Goal: Task Accomplishment & Management: Manage account settings

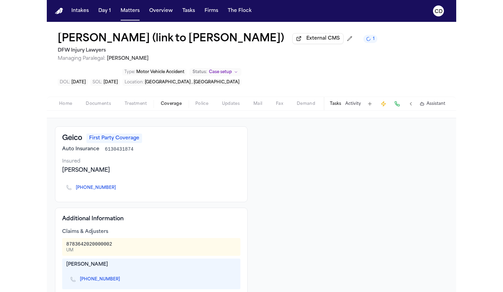
scroll to position [47, 0]
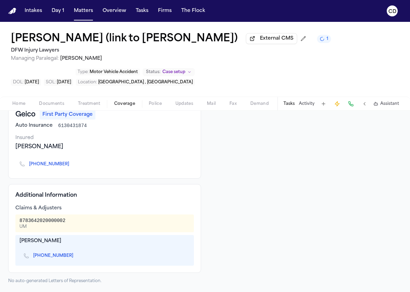
click at [50, 257] on link "(972) 855-5047" at bounding box center [53, 255] width 40 height 5
click at [57, 107] on span "Documents" at bounding box center [51, 103] width 25 height 5
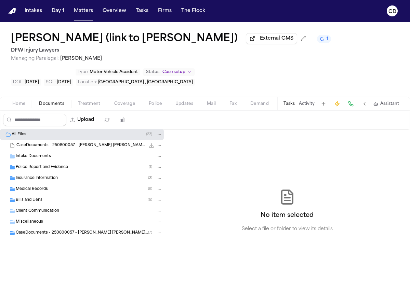
click at [79, 180] on div "Insurance Information ( 3 )" at bounding box center [89, 178] width 147 height 6
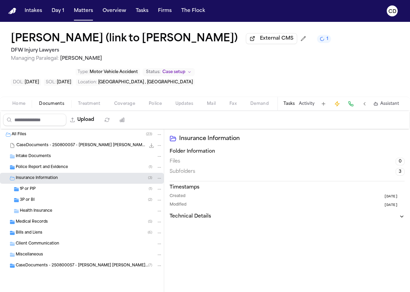
click at [74, 195] on div "1P or PIP ( 1 )" at bounding box center [82, 189] width 164 height 11
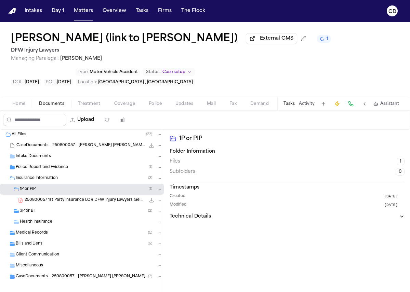
click at [145, 202] on div "287.4 KB • PDF" at bounding box center [153, 200] width 17 height 7
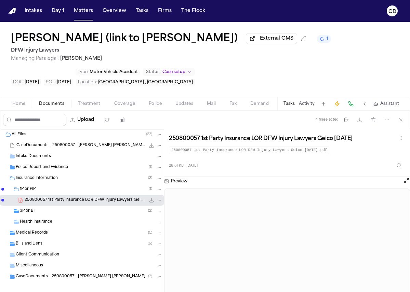
click at [310, 107] on button "Activity" at bounding box center [307, 103] width 16 height 5
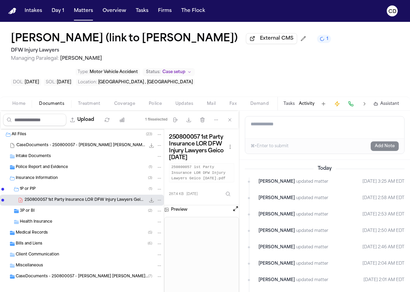
click at [298, 110] on div "Tasks Activity Assistant" at bounding box center [340, 103] width 127 height 13
click at [291, 107] on button "Tasks" at bounding box center [288, 103] width 11 height 5
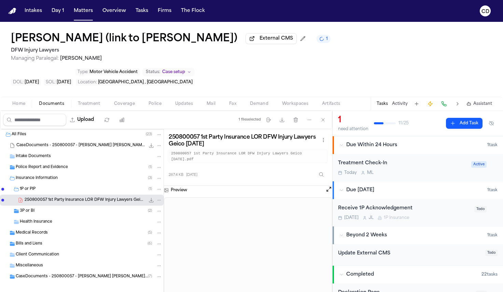
click at [378, 205] on div "Receive 1P Acknowledgement" at bounding box center [404, 209] width 132 height 8
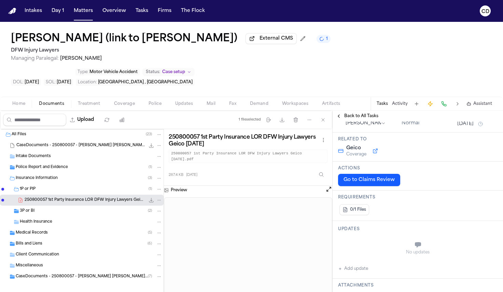
scroll to position [70, 0]
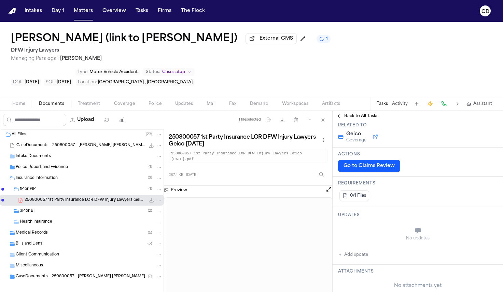
click at [348, 251] on button "Add update" at bounding box center [353, 255] width 30 height 8
click at [406, 225] on textarea "Add your update" at bounding box center [422, 232] width 146 height 14
type textarea "**********"
click at [409, 244] on button "Add" at bounding box center [488, 248] width 14 height 8
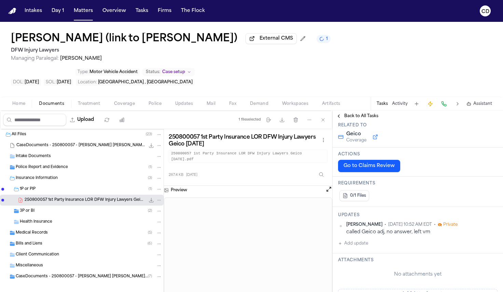
click at [341, 113] on button "Back to All Tasks" at bounding box center [357, 115] width 49 height 5
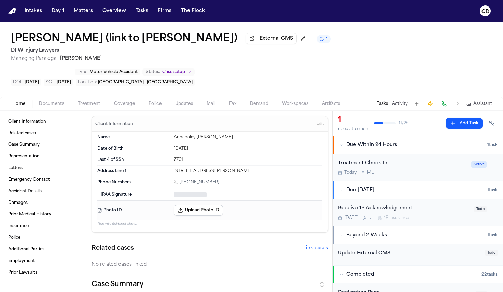
click at [19, 101] on span "Home" at bounding box center [18, 103] width 13 height 5
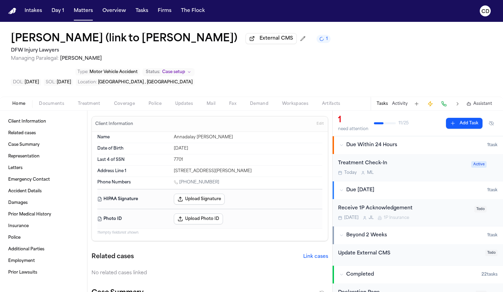
click at [51, 101] on span "Documents" at bounding box center [51, 103] width 25 height 5
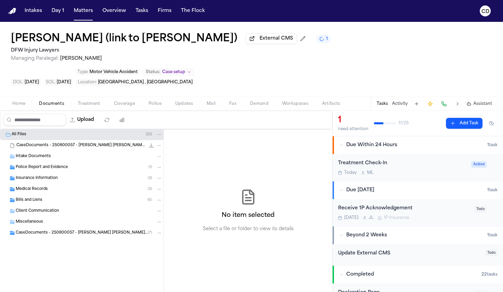
click at [120, 101] on span "Coverage" at bounding box center [124, 103] width 21 height 5
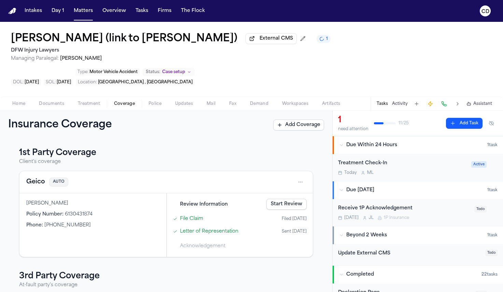
click at [39, 177] on button "Geico" at bounding box center [35, 182] width 19 height 10
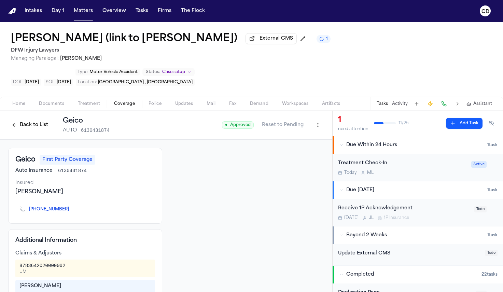
click at [51, 262] on div "8783642020000002" at bounding box center [42, 265] width 46 height 7
copy div "8783642020000002"
click at [30, 120] on button "Back to List" at bounding box center [29, 125] width 43 height 11
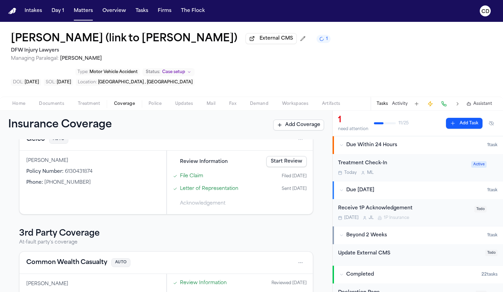
scroll to position [67, 0]
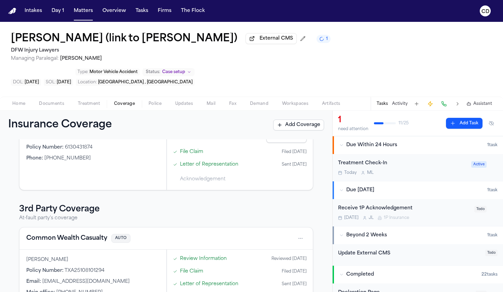
click at [75, 234] on button "Common Wealth Casualty" at bounding box center [66, 239] width 81 height 10
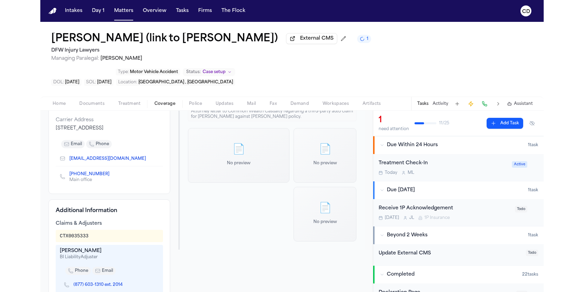
scroll to position [128, 0]
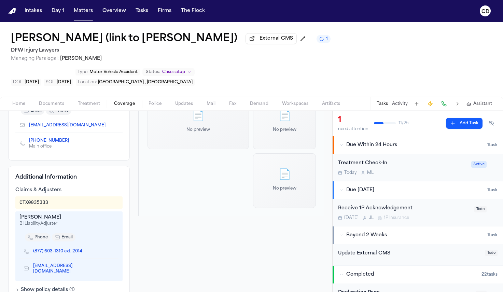
click at [40, 199] on div "CTX0035333" at bounding box center [33, 202] width 29 height 7
copy div "CTX0035333"
click at [291, 42] on span "External CMS" at bounding box center [276, 38] width 33 height 7
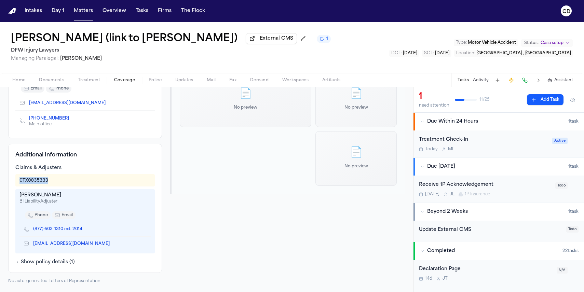
click at [129, 79] on span "Coverage" at bounding box center [124, 80] width 21 height 5
click at [63, 233] on div "(877) 603-1310 ext. 2014" at bounding box center [84, 229] width 131 height 14
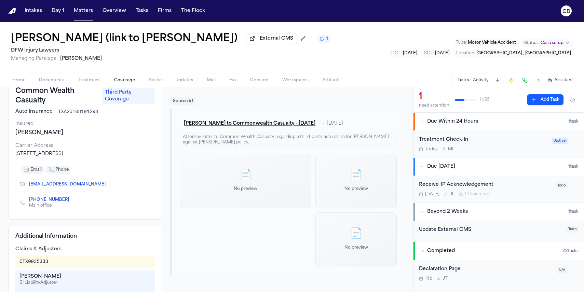
scroll to position [0, 0]
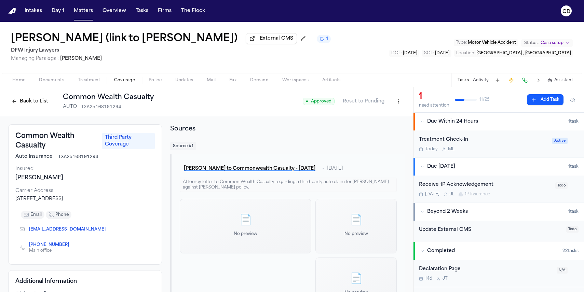
click at [392, 49] on div "Annadaly Sarinana (link to Felicitas Paez Reyna) External CMS 1 DFW Injury Lawy…" at bounding box center [292, 47] width 584 height 51
click at [36, 102] on button "Back to List" at bounding box center [29, 101] width 43 height 11
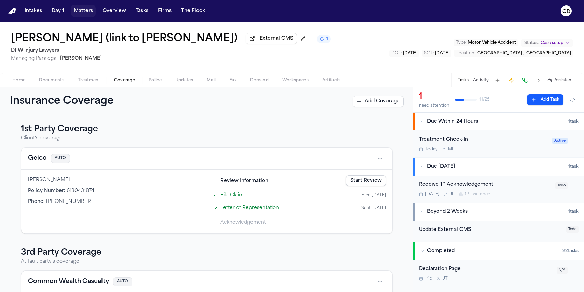
click at [81, 10] on button "Matters" at bounding box center [83, 11] width 25 height 12
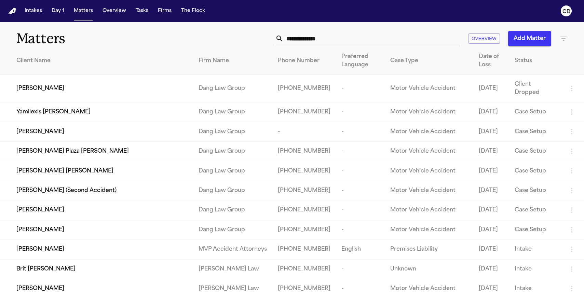
click at [341, 42] on input "text" at bounding box center [371, 38] width 176 height 15
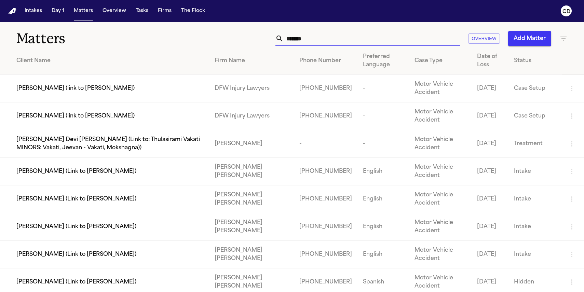
type input "********"
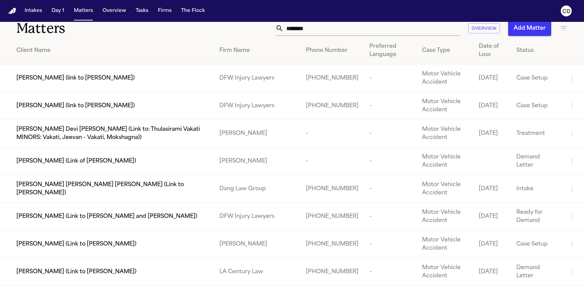
scroll to position [2, 0]
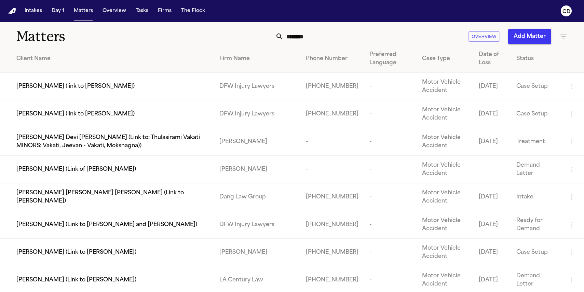
click at [65, 113] on span "[PERSON_NAME] (link to [PERSON_NAME])" at bounding box center [75, 114] width 118 height 8
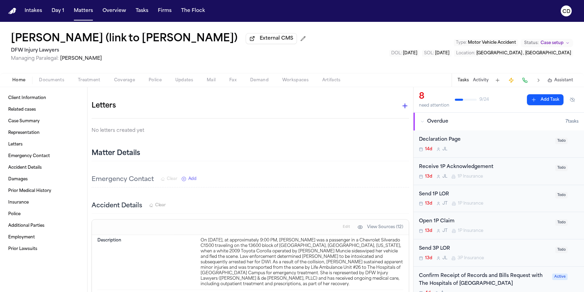
scroll to position [270, 0]
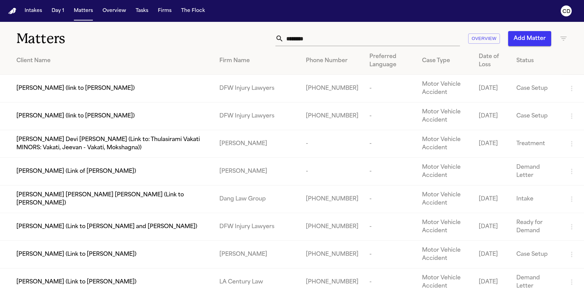
click at [77, 91] on span "[PERSON_NAME] (link to [PERSON_NAME])" at bounding box center [75, 88] width 118 height 8
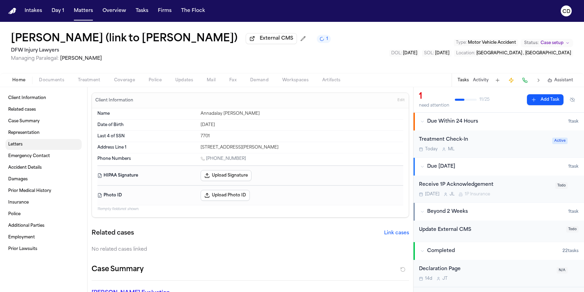
click at [40, 150] on link "Letters" at bounding box center [43, 144] width 76 height 11
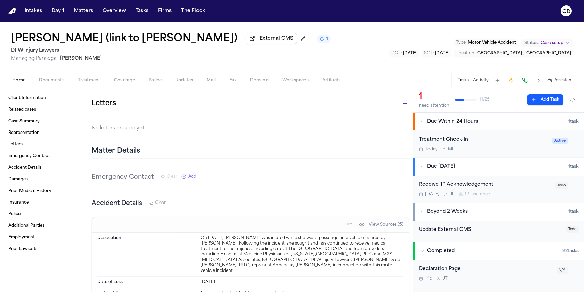
scroll to position [223, 0]
click at [86, 77] on button "Treatment" at bounding box center [89, 80] width 36 height 8
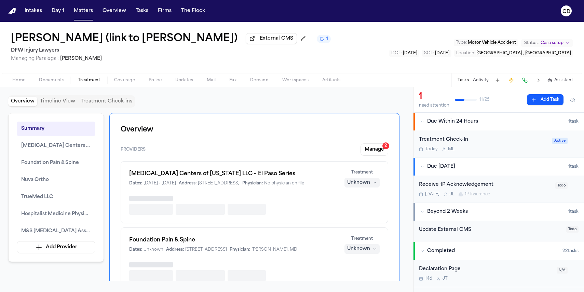
click at [49, 81] on span "Documents" at bounding box center [51, 80] width 25 height 5
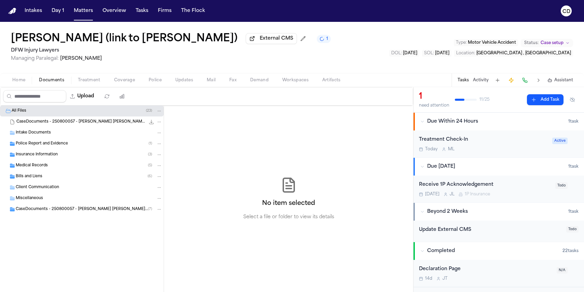
click at [43, 160] on div "Insurance Information ( 3 )" at bounding box center [82, 154] width 164 height 11
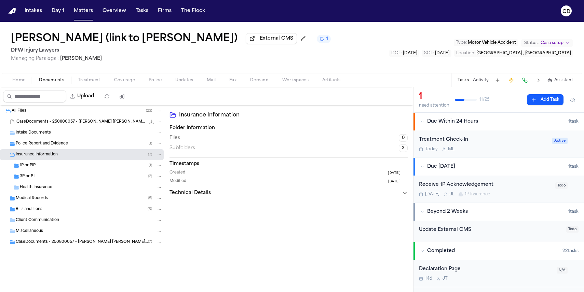
click at [53, 174] on div "3P or BI ( 2 )" at bounding box center [82, 176] width 164 height 11
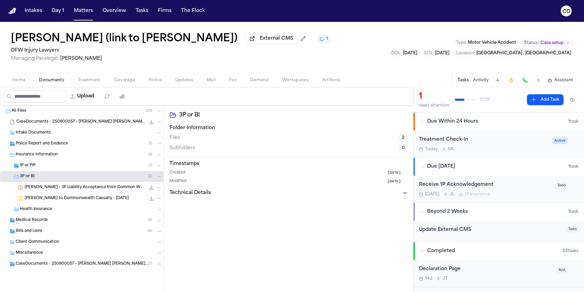
click at [0, 0] on span "49.1 KB • PDF" at bounding box center [0, 0] width 0 height 0
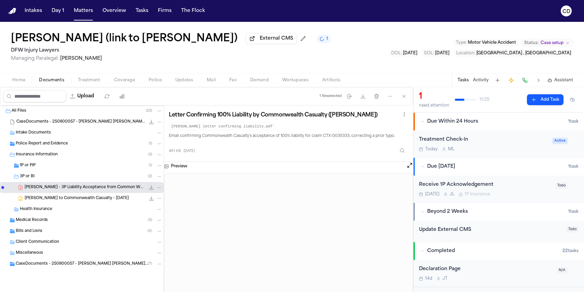
click at [172, 71] on div "Annadaly Sarinana (link to Felicitas Paez Reyna) External CMS 1 DFW Injury Lawy…" at bounding box center [292, 47] width 584 height 51
click at [73, 168] on div "1P or PIP ( 1 )" at bounding box center [91, 166] width 142 height 6
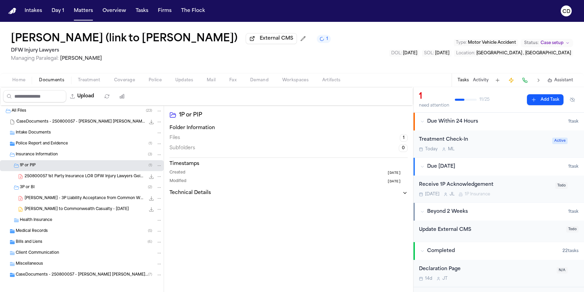
click at [124, 83] on span "Coverage" at bounding box center [124, 80] width 21 height 5
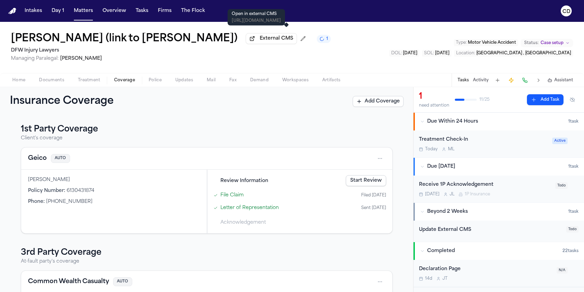
click at [285, 42] on span "External CMS" at bounding box center [276, 38] width 33 height 7
click at [409, 185] on div "Receive 1P Acknowledgement" at bounding box center [485, 185] width 132 height 8
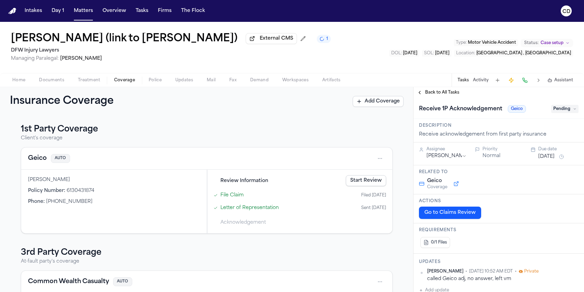
click at [409, 93] on span "Back to All Tasks" at bounding box center [442, 92] width 34 height 5
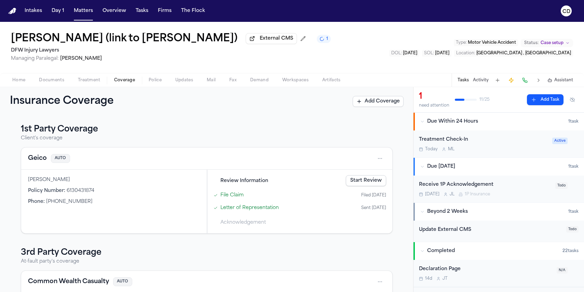
click at [32, 156] on button "Geico" at bounding box center [37, 159] width 19 height 10
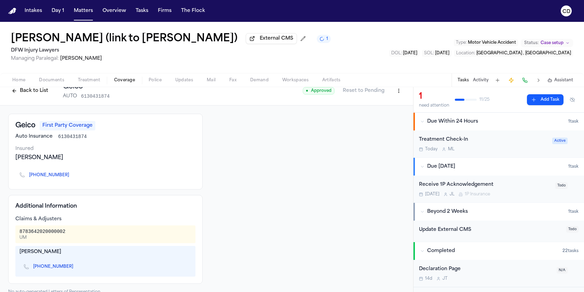
scroll to position [23, 0]
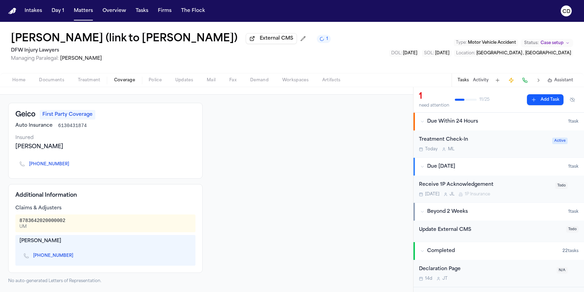
click at [56, 254] on link "(972) 855-5047" at bounding box center [53, 255] width 40 height 5
click at [44, 163] on link "+1 (800) 841-3000" at bounding box center [49, 164] width 40 height 5
click at [14, 86] on div "Home Documents Treatment Coverage Police Updates Mail Fax Demand Workspaces Art…" at bounding box center [292, 80] width 584 height 14
click at [24, 83] on span "Home" at bounding box center [18, 80] width 13 height 5
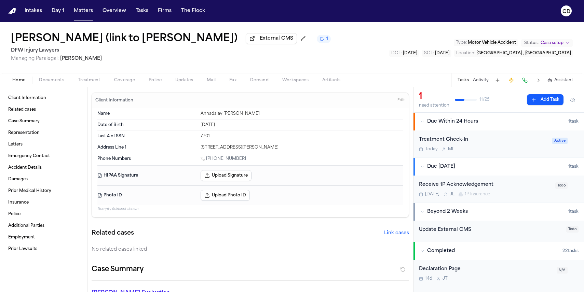
click at [94, 82] on span "Treatment" at bounding box center [89, 80] width 23 height 5
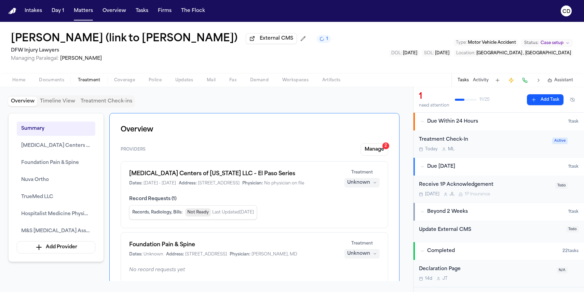
click at [120, 81] on span "Coverage" at bounding box center [124, 80] width 21 height 5
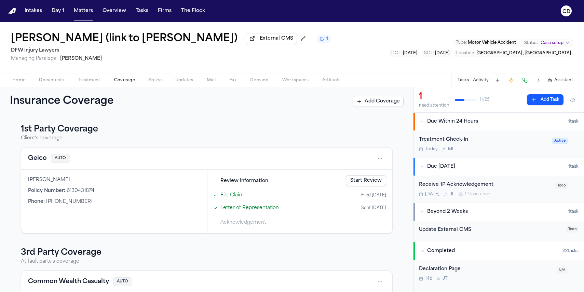
click at [39, 155] on button "Geico" at bounding box center [37, 159] width 19 height 10
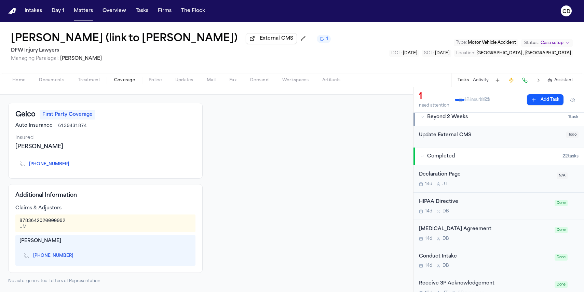
scroll to position [30, 0]
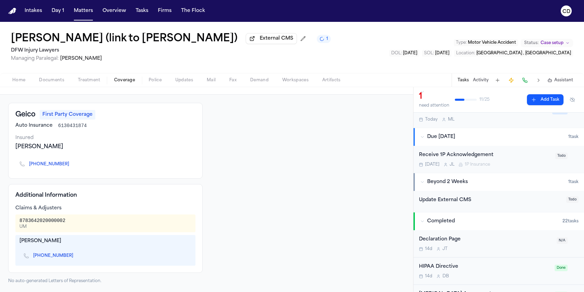
click at [26, 82] on button "Home" at bounding box center [18, 80] width 27 height 8
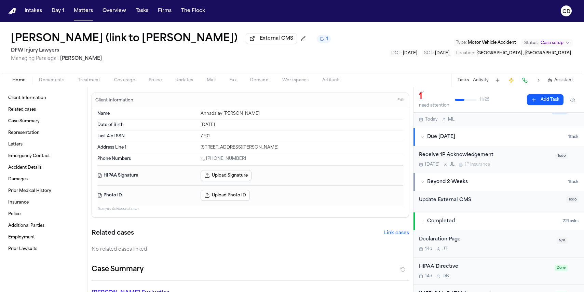
click at [125, 82] on span "Coverage" at bounding box center [124, 80] width 21 height 5
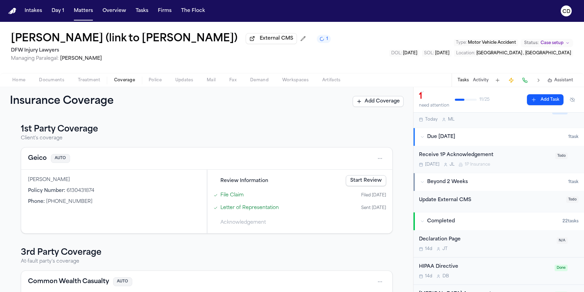
click at [36, 162] on button "Geico" at bounding box center [37, 159] width 19 height 10
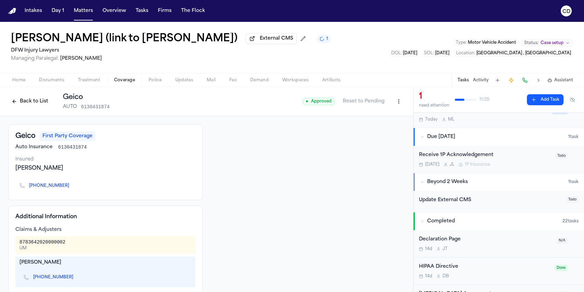
click at [41, 105] on button "Back to List" at bounding box center [29, 101] width 43 height 11
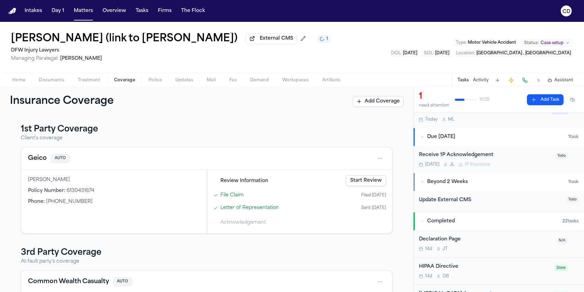
click at [409, 156] on div "Receive 1P Acknowledgement" at bounding box center [485, 155] width 132 height 8
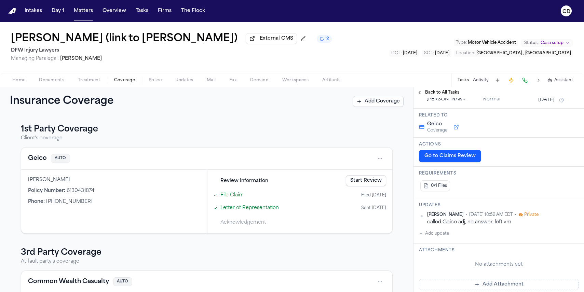
scroll to position [70, 0]
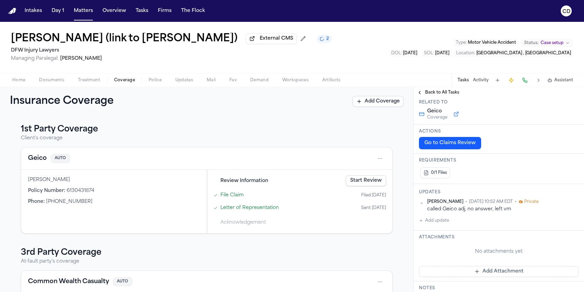
click at [409, 218] on button "Add update" at bounding box center [434, 221] width 30 height 8
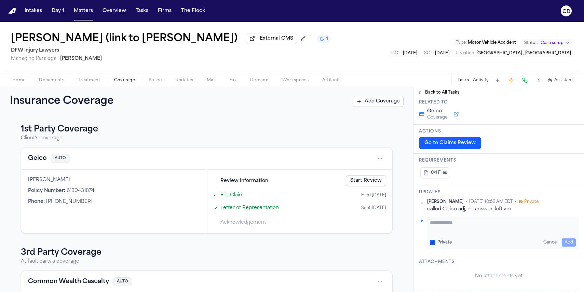
click at [409, 227] on textarea "Add your update" at bounding box center [503, 226] width 146 height 14
type textarea "**********"
click at [409, 243] on button "Add" at bounding box center [569, 242] width 14 height 8
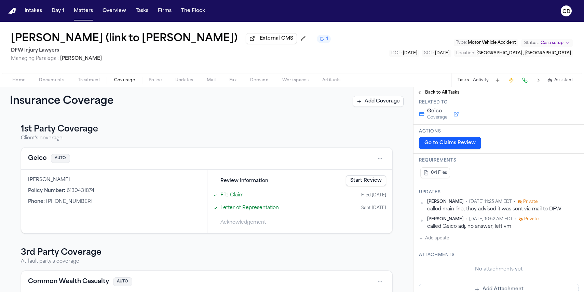
click at [409, 95] on span "Back to All Tasks" at bounding box center [442, 92] width 34 height 5
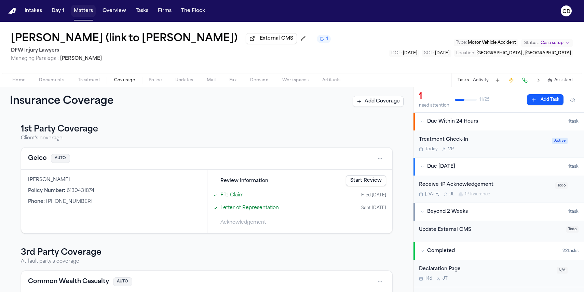
click at [83, 11] on button "Matters" at bounding box center [83, 11] width 25 height 12
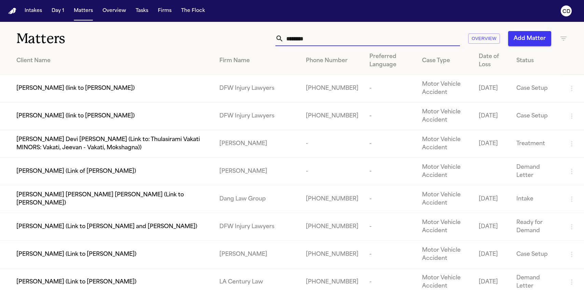
click at [356, 42] on input "********" at bounding box center [371, 38] width 176 height 15
click at [356, 41] on input "********" at bounding box center [371, 38] width 176 height 15
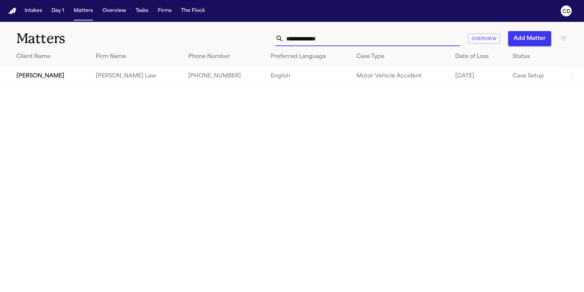
type input "**********"
click at [50, 76] on span "[PERSON_NAME]" at bounding box center [40, 76] width 48 height 8
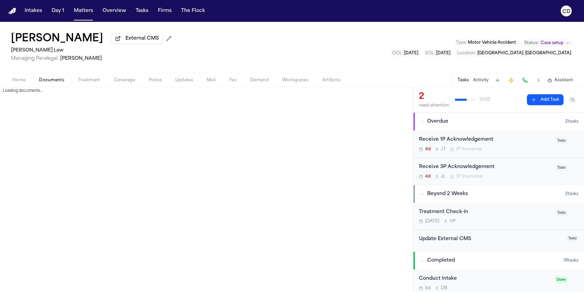
click at [55, 83] on span "Documents" at bounding box center [51, 80] width 25 height 5
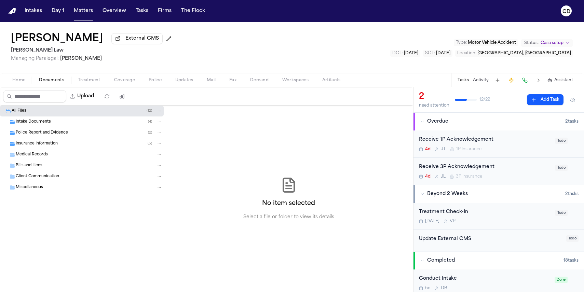
click at [76, 138] on div "Police Report and Evidence ( 2 )" at bounding box center [82, 132] width 164 height 11
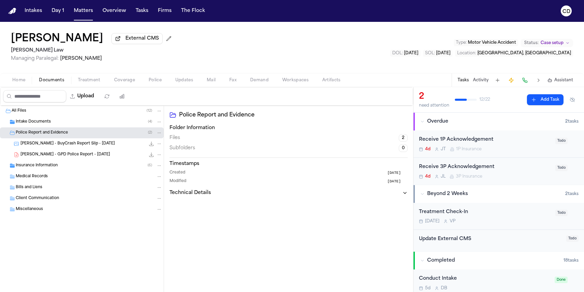
click at [76, 138] on div "Police Report and Evidence ( 2 )" at bounding box center [82, 132] width 164 height 11
click at [80, 149] on div "Insurance Information ( 6 )" at bounding box center [82, 143] width 164 height 11
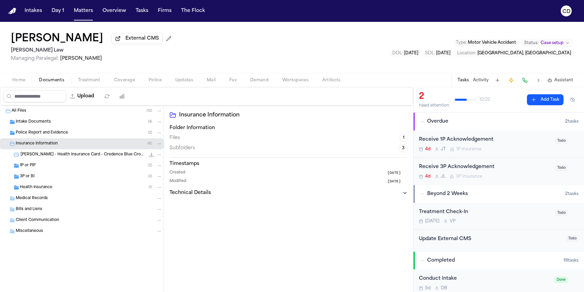
click at [79, 166] on div "1P or PIP ( 2 )" at bounding box center [91, 166] width 142 height 6
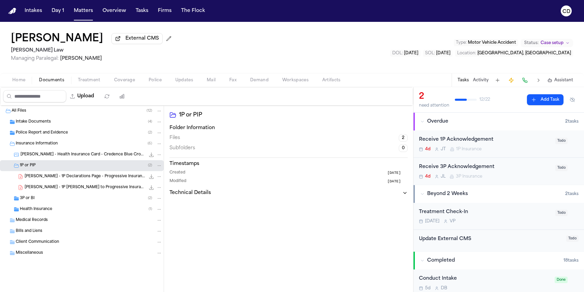
click at [87, 197] on div "3P or BI ( 2 )" at bounding box center [91, 198] width 142 height 6
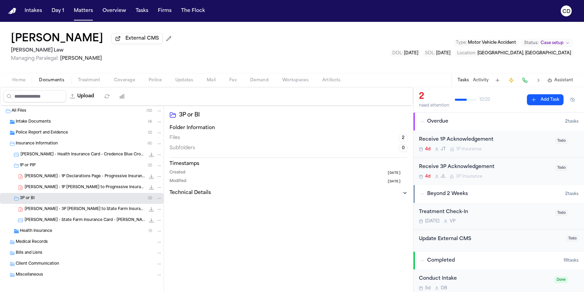
click at [116, 83] on span "Coverage" at bounding box center [124, 80] width 21 height 5
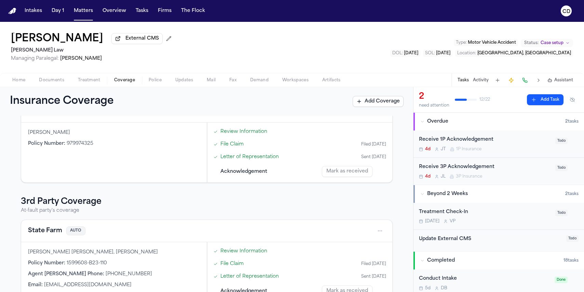
scroll to position [149, 0]
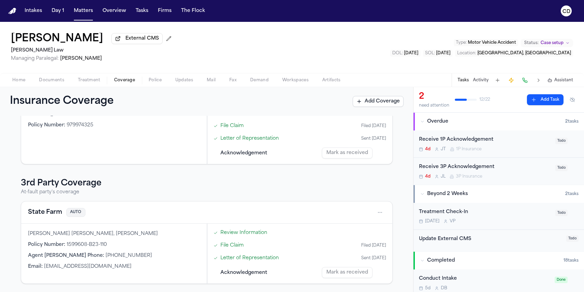
click at [37, 214] on button "State Farm" at bounding box center [45, 213] width 34 height 10
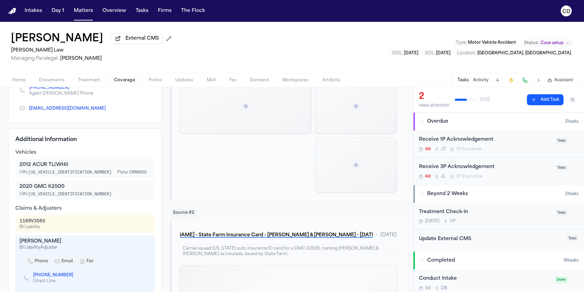
scroll to position [151, 0]
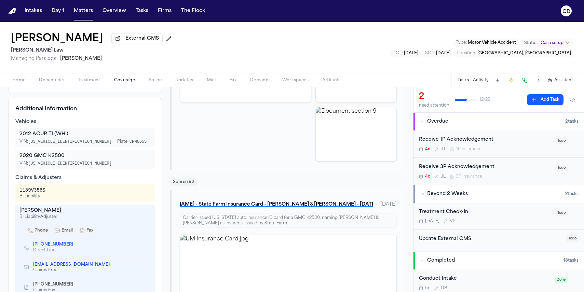
click at [55, 237] on div "(972) 907-6478 Direct Line" at bounding box center [84, 247] width 131 height 20
click at [54, 242] on link "(972) 907-6478" at bounding box center [53, 244] width 40 height 5
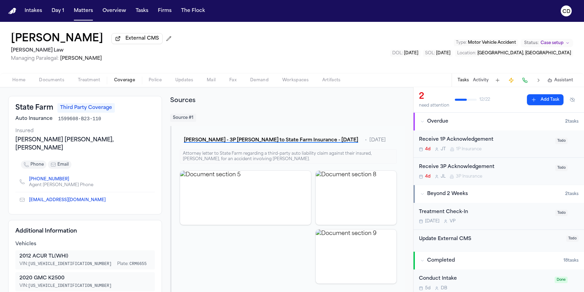
scroll to position [0, 0]
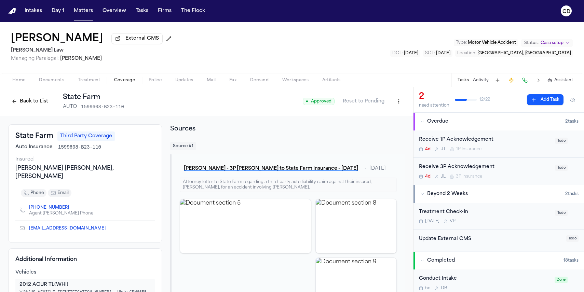
click at [31, 107] on button "Back to List" at bounding box center [29, 101] width 43 height 11
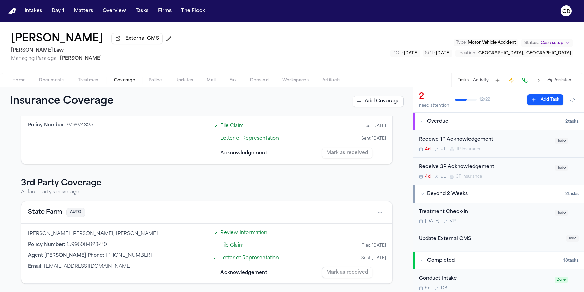
scroll to position [149, 0]
click at [42, 210] on button "State Farm" at bounding box center [45, 213] width 34 height 10
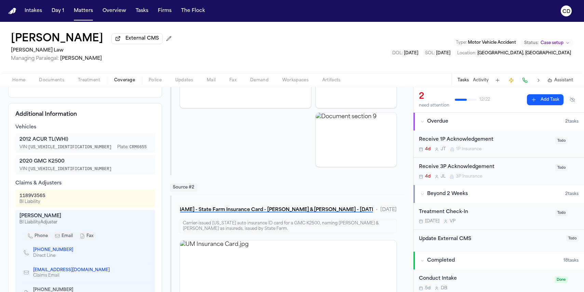
scroll to position [213, 0]
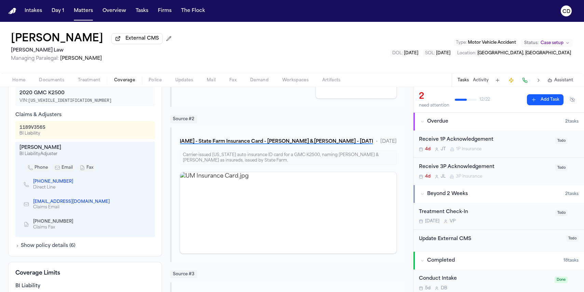
click at [409, 171] on div "Receive 3P Acknowledgement" at bounding box center [485, 167] width 132 height 8
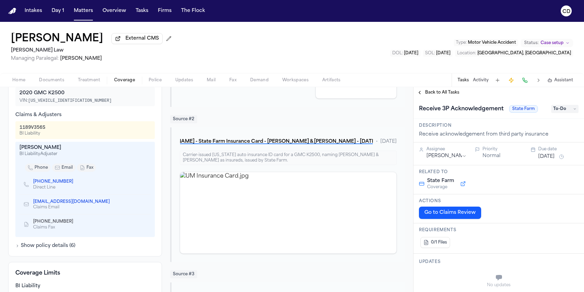
click at [409, 94] on span "Back to All Tasks" at bounding box center [442, 92] width 34 height 5
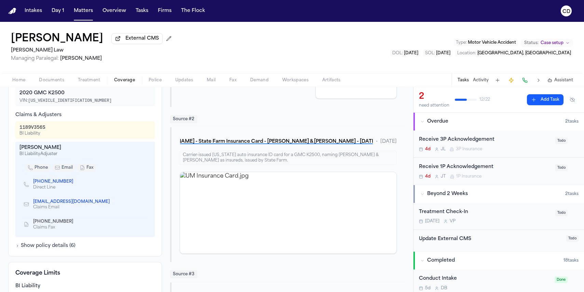
scroll to position [213, 0]
click at [409, 142] on div "Receive 3P Acknowledgement" at bounding box center [485, 140] width 132 height 8
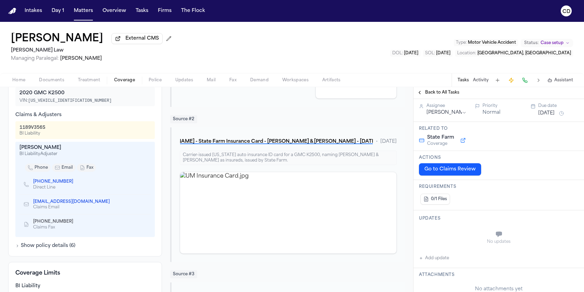
scroll to position [131, 0]
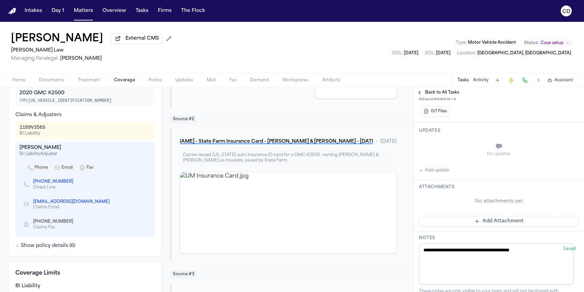
click at [409, 168] on button "Add update" at bounding box center [434, 170] width 30 height 8
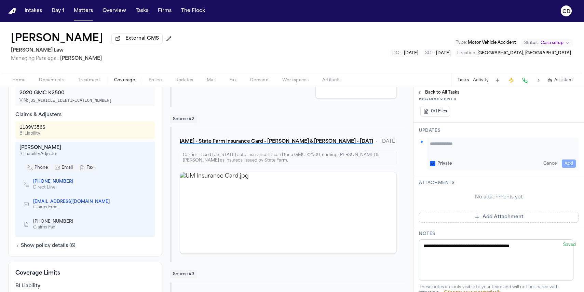
click at [409, 150] on textarea "Add your update" at bounding box center [503, 147] width 146 height 14
click at [409, 153] on textarea "**********" at bounding box center [500, 147] width 141 height 14
click at [409, 151] on textarea "**********" at bounding box center [500, 147] width 141 height 14
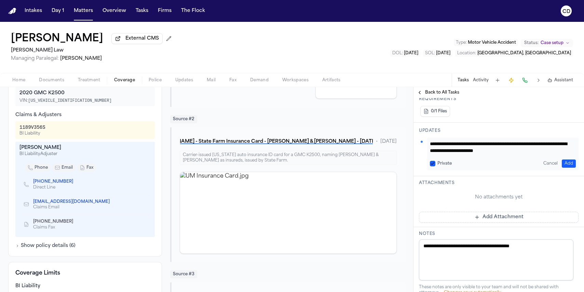
type textarea "**********"
click at [409, 164] on button "Add" at bounding box center [569, 164] width 14 height 8
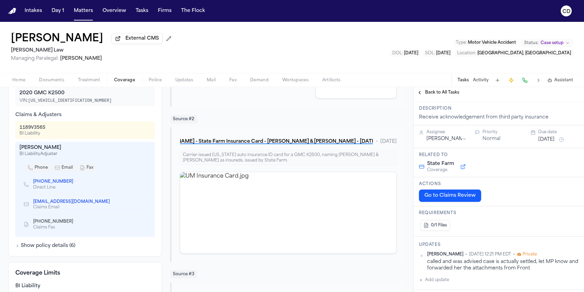
scroll to position [0, 0]
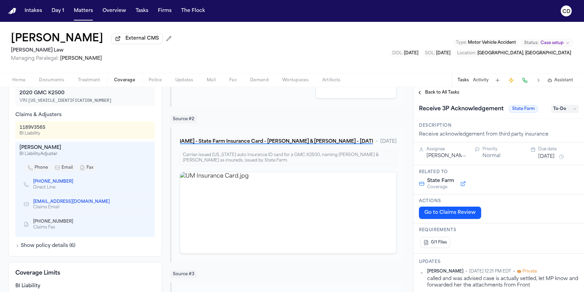
click at [409, 95] on span "Back to All Tasks" at bounding box center [442, 92] width 34 height 5
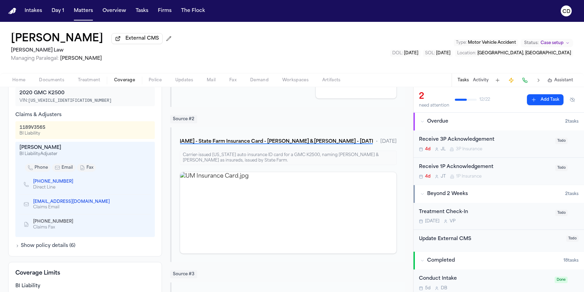
click at [409, 143] on div "Receive 3P Acknowledgement" at bounding box center [485, 140] width 132 height 8
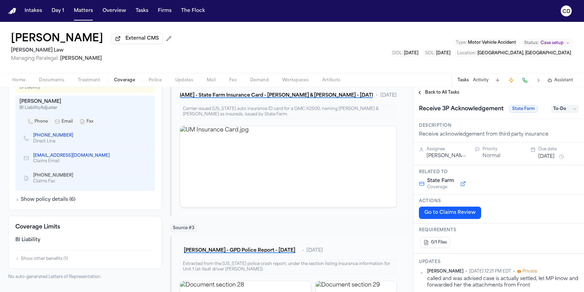
click at [409, 97] on div "Back to All Tasks" at bounding box center [498, 92] width 170 height 11
click at [131, 42] on span "External CMS" at bounding box center [141, 38] width 33 height 7
click at [87, 11] on button "Matters" at bounding box center [83, 11] width 25 height 12
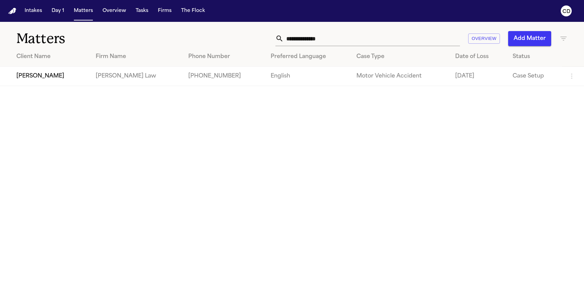
click at [312, 35] on input "**********" at bounding box center [371, 38] width 176 height 15
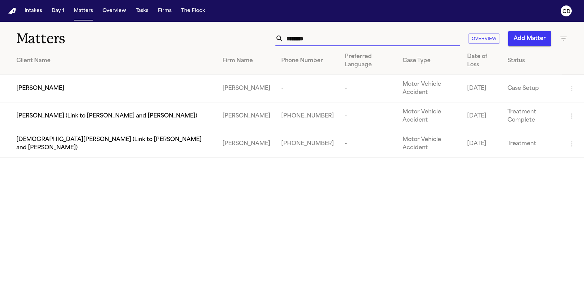
type input "********"
click at [62, 91] on span "[PERSON_NAME]" at bounding box center [40, 88] width 48 height 8
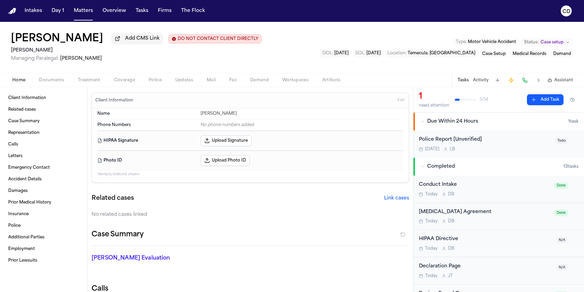
click at [121, 82] on span "Coverage" at bounding box center [124, 80] width 21 height 5
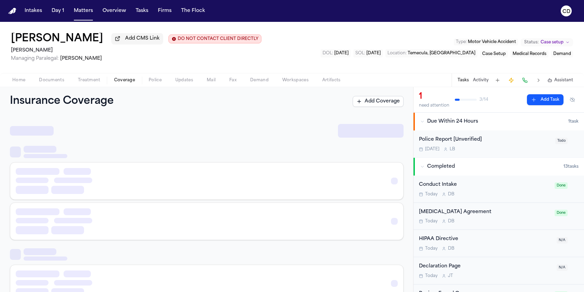
click at [121, 82] on span "Coverage" at bounding box center [124, 80] width 21 height 5
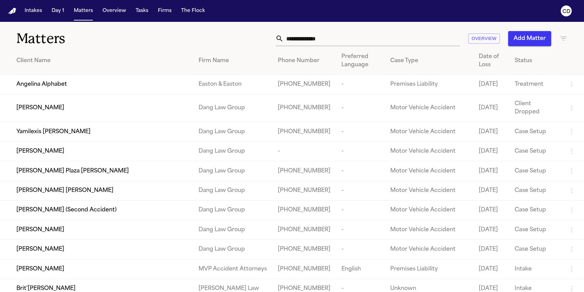
click at [312, 46] on input "text" at bounding box center [371, 38] width 176 height 15
click at [315, 39] on input "text" at bounding box center [371, 38] width 176 height 15
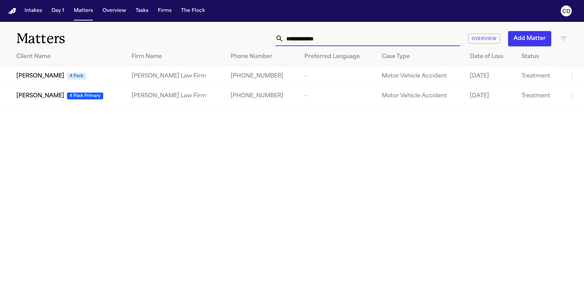
type input "**********"
click at [43, 96] on span "[PERSON_NAME]" at bounding box center [40, 96] width 48 height 8
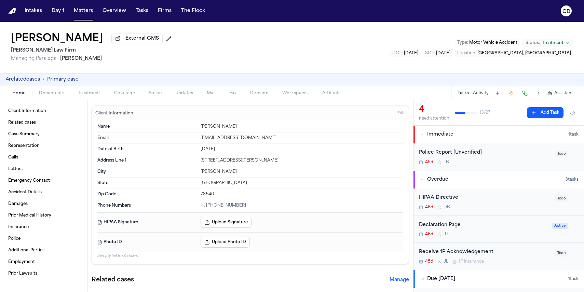
scroll to position [54, 0]
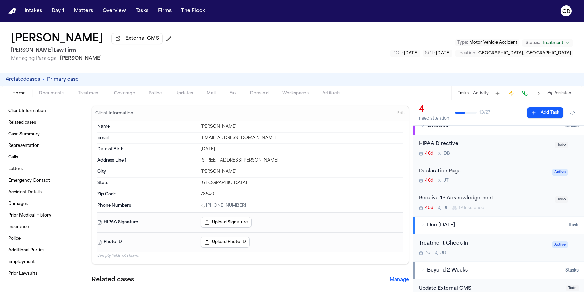
click at [121, 100] on div "Home Documents Treatment Coverage Police Updates Mail Fax Demand Workspaces Art…" at bounding box center [292, 93] width 584 height 14
click at [124, 95] on span "Coverage" at bounding box center [124, 93] width 21 height 5
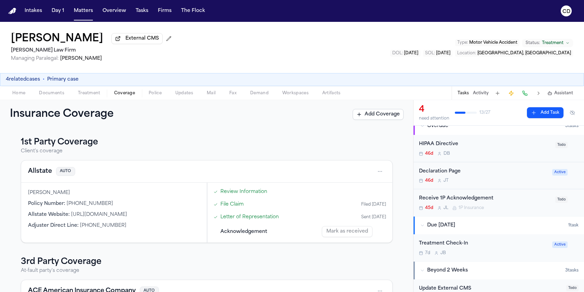
click at [473, 200] on div "Receive 1P Acknowledgement" at bounding box center [485, 199] width 132 height 8
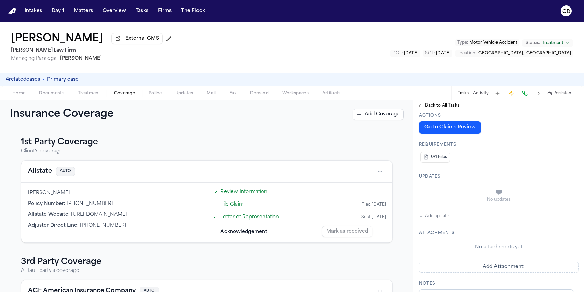
scroll to position [89, 0]
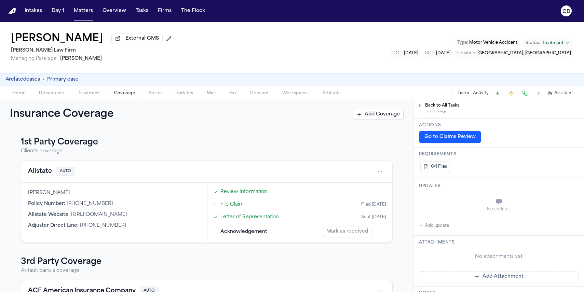
click at [438, 228] on button "Add update" at bounding box center [434, 226] width 30 height 8
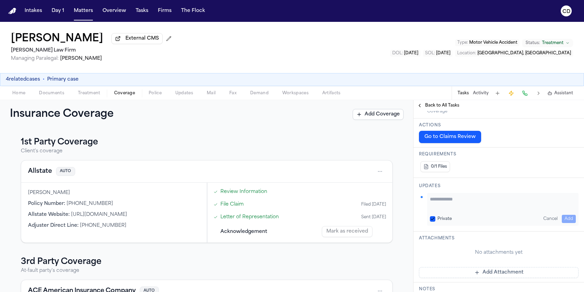
click at [465, 204] on textarea "Add your update" at bounding box center [503, 203] width 146 height 14
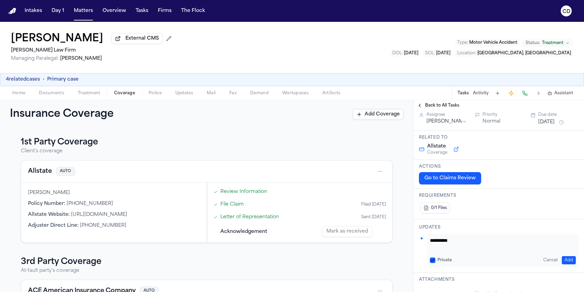
scroll to position [70, 0]
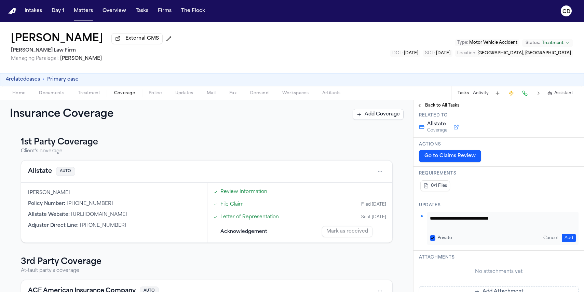
type textarea "**********"
click at [503, 239] on button "Add" at bounding box center [569, 238] width 14 height 8
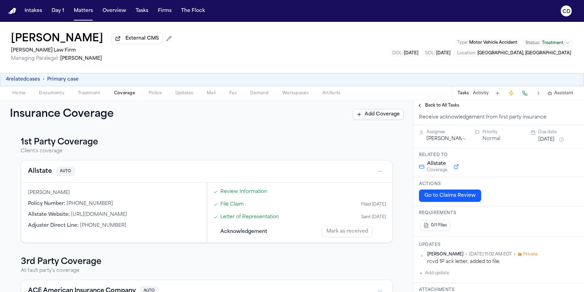
scroll to position [0, 0]
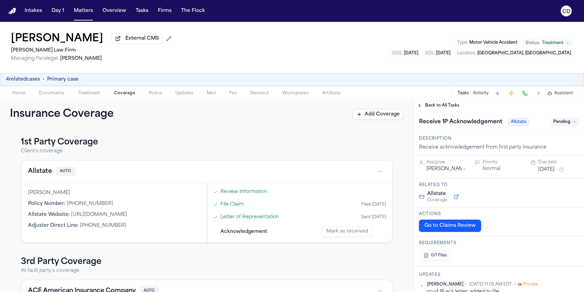
click at [439, 108] on span "Back to All Tasks" at bounding box center [442, 105] width 34 height 5
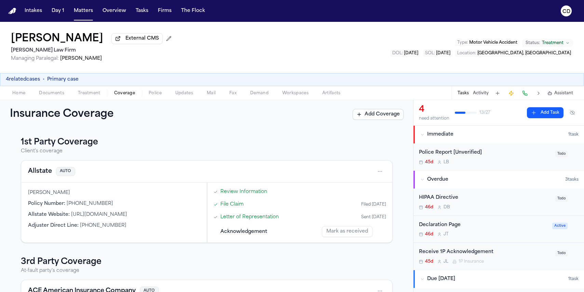
click at [459, 250] on div "Receive 1P Acknowledgement" at bounding box center [485, 252] width 132 height 8
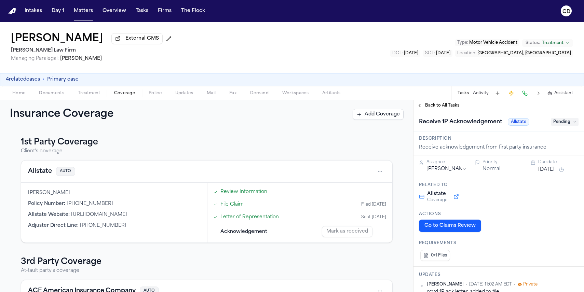
click at [503, 126] on span "Pending" at bounding box center [564, 122] width 27 height 8
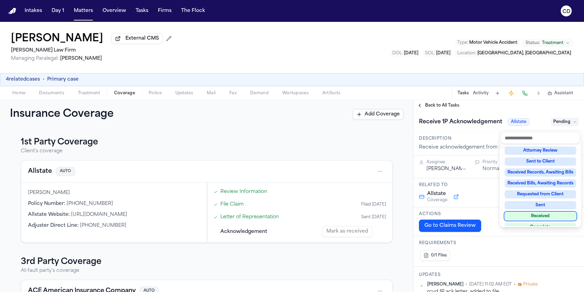
scroll to position [84, 0]
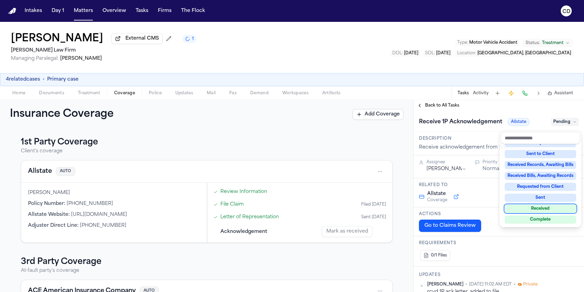
click at [503, 210] on div "Received" at bounding box center [539, 209] width 71 height 8
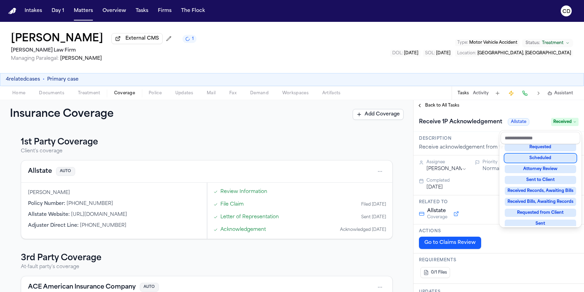
click at [503, 113] on div "Receive 1P Acknowledgement Allstate Received" at bounding box center [498, 121] width 170 height 21
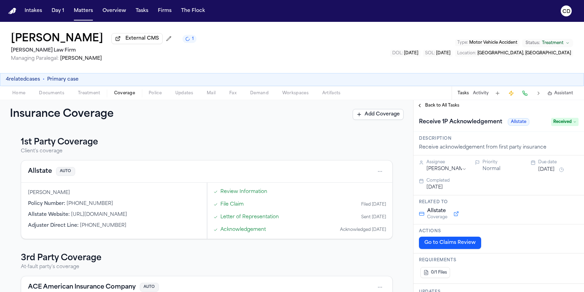
click at [21, 96] on span "Home" at bounding box center [18, 93] width 13 height 5
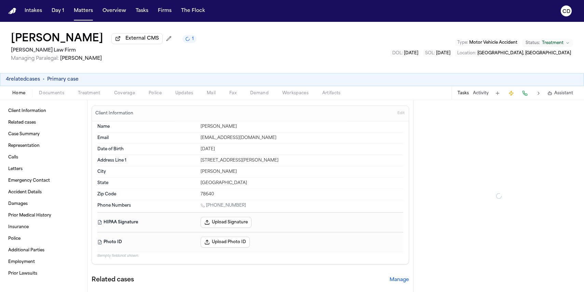
click at [54, 96] on span "Documents" at bounding box center [51, 93] width 25 height 5
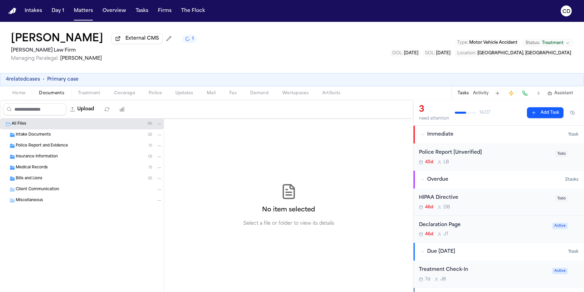
click at [77, 158] on div "Insurance Information ( 3 )" at bounding box center [89, 157] width 147 height 6
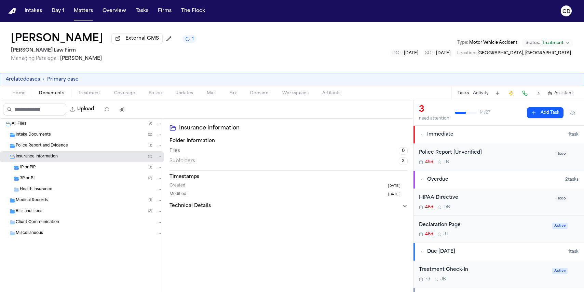
click at [64, 169] on div "1P or PIP ( 1 )" at bounding box center [91, 168] width 142 height 6
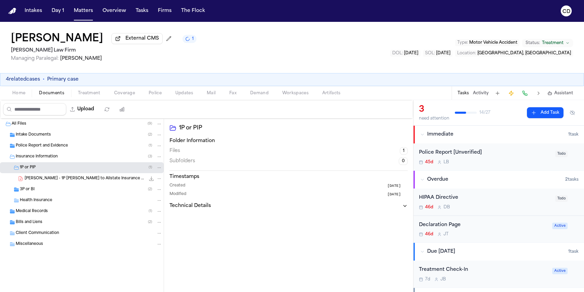
click at [65, 189] on div "3P or BI ( 2 )" at bounding box center [91, 189] width 142 height 6
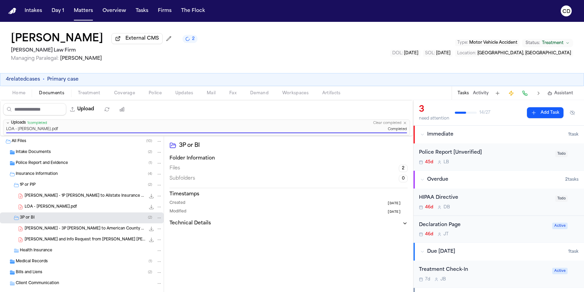
click at [110, 61] on span "Managing Paralegal: Jessica Barrett" at bounding box center [104, 58] width 186 height 7
click at [31, 82] on button "4 related cases" at bounding box center [23, 79] width 34 height 7
click at [151, 42] on span "External CMS" at bounding box center [141, 38] width 33 height 7
click at [17, 92] on div "Joseph Figueroa Jr. External CMS 1 Ruy Mireles Law Firm Managing Paralegal: Jes…" at bounding box center [292, 157] width 584 height 270
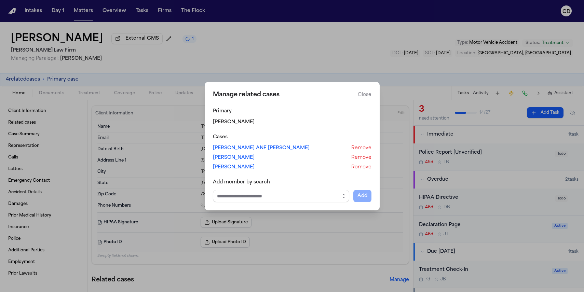
click at [233, 168] on link "[PERSON_NAME]" at bounding box center [234, 167] width 42 height 7
click at [232, 158] on link "[PERSON_NAME]" at bounding box center [234, 157] width 42 height 7
click at [246, 148] on link "[PERSON_NAME] ANF [PERSON_NAME]" at bounding box center [261, 148] width 97 height 7
click at [360, 113] on div "Primary" at bounding box center [292, 111] width 158 height 7
click at [361, 93] on button "Close" at bounding box center [365, 95] width 14 height 7
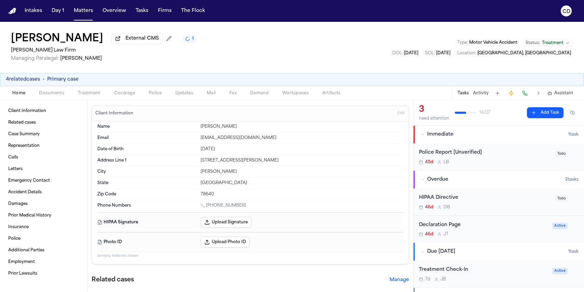
click at [277, 49] on div "Joseph Figueroa Jr. External CMS 1 Ruy Mireles Law Firm Managing Paralegal: Jes…" at bounding box center [292, 47] width 584 height 51
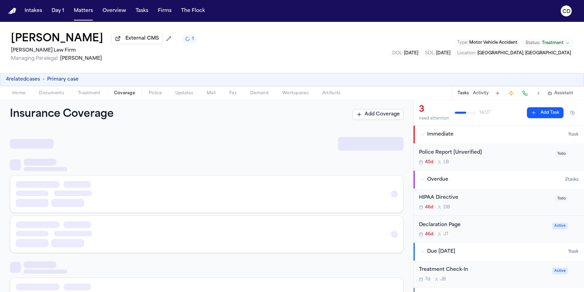
click at [121, 96] on span "Coverage" at bounding box center [124, 93] width 21 height 5
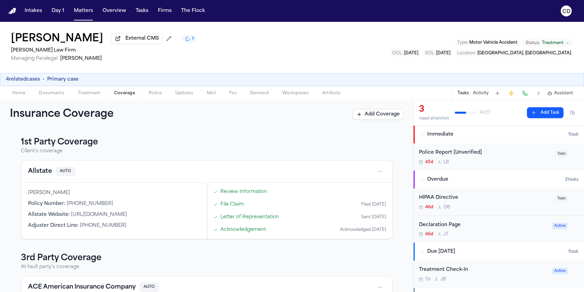
click at [21, 95] on span "Home" at bounding box center [18, 93] width 13 height 5
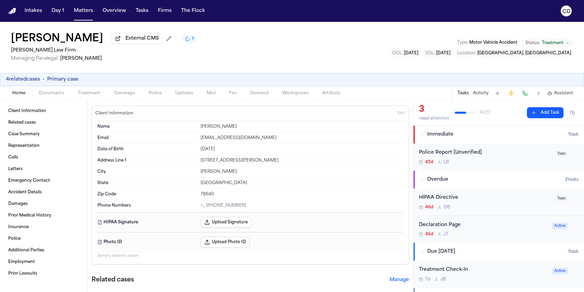
click at [55, 96] on span "Documents" at bounding box center [51, 93] width 25 height 5
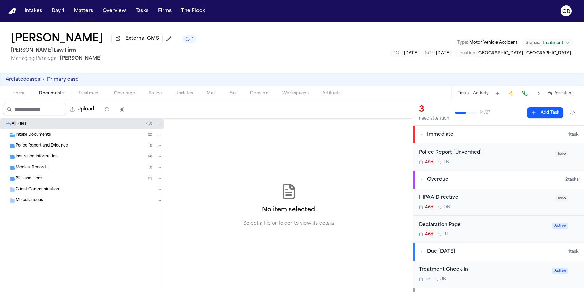
click at [44, 149] on div "Police Report and Evidence ( 1 )" at bounding box center [89, 146] width 147 height 6
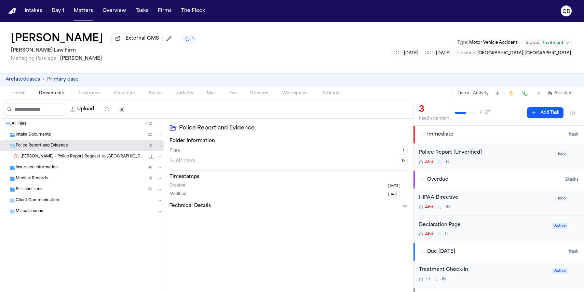
click at [45, 157] on span "J. Figueroa - Police Report Request to UT Austin PD - 10.10.25" at bounding box center [82, 157] width 125 height 6
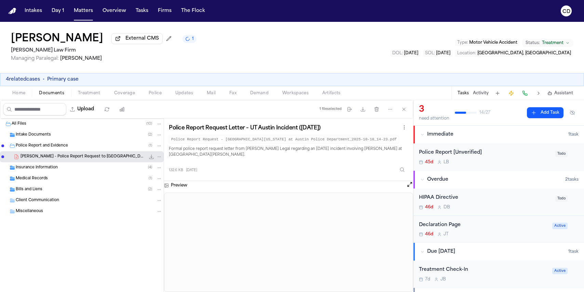
click at [55, 148] on span "Police Report and Evidence" at bounding box center [42, 146] width 52 height 6
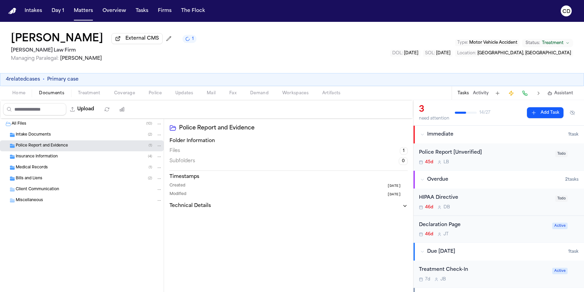
click at [54, 160] on div "Insurance Information ( 4 )" at bounding box center [89, 157] width 147 height 6
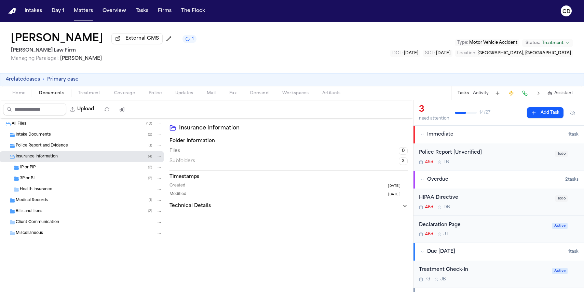
click at [67, 171] on div "1P or PIP ( 2 )" at bounding box center [91, 168] width 142 height 6
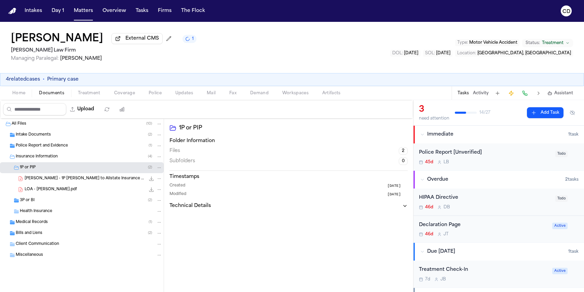
click at [67, 171] on div "1P or PIP ( 2 )" at bounding box center [91, 168] width 142 height 6
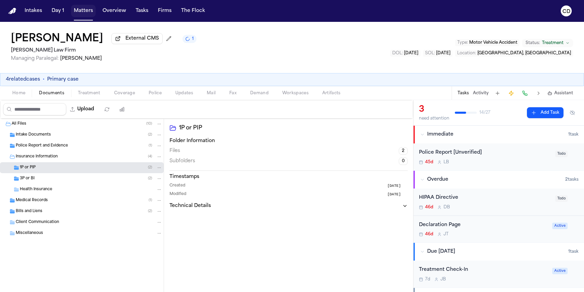
click at [81, 13] on button "Matters" at bounding box center [83, 11] width 25 height 12
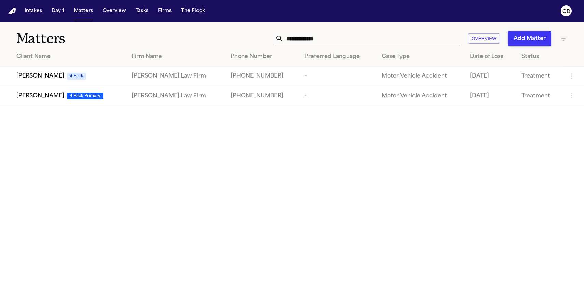
click at [316, 33] on input "**********" at bounding box center [371, 38] width 176 height 15
click at [319, 34] on input "**********" at bounding box center [371, 38] width 176 height 15
click at [318, 36] on input "**********" at bounding box center [371, 38] width 176 height 15
click at [332, 41] on input "**********" at bounding box center [371, 38] width 176 height 15
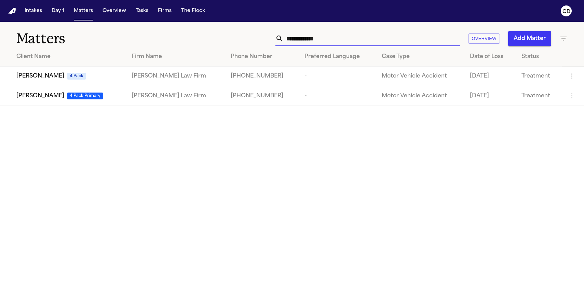
click at [260, 38] on div "**********" at bounding box center [370, 38] width 393 height 15
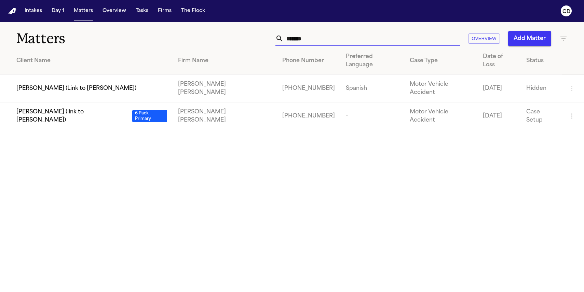
type input "*******"
click at [70, 108] on span "[PERSON_NAME] (link to [PERSON_NAME])" at bounding box center [72, 116] width 113 height 16
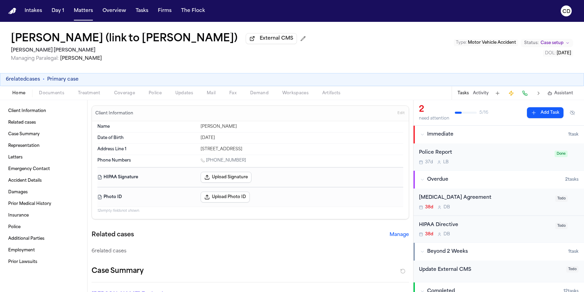
click at [128, 96] on span "Coverage" at bounding box center [124, 93] width 21 height 5
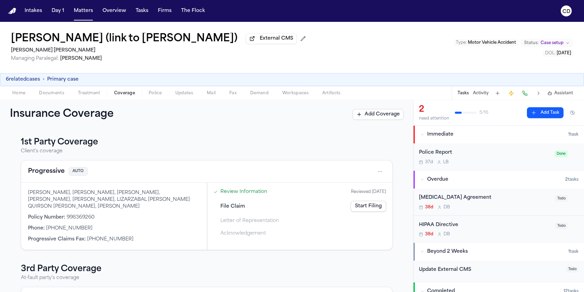
scroll to position [92, 0]
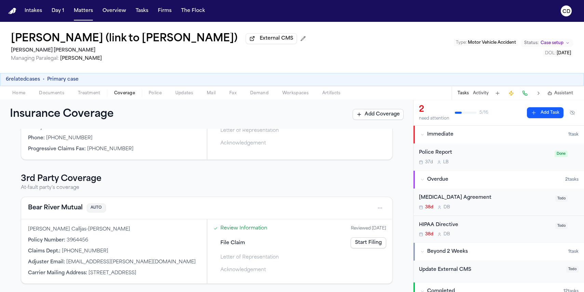
click at [376, 212] on html "Intakes Day 1 Matters Overview Tasks Firms The Flock CD Quirson Lizarzabal (lin…" at bounding box center [292, 146] width 584 height 292
click at [354, 229] on div "View coverage details" at bounding box center [354, 226] width 51 height 18
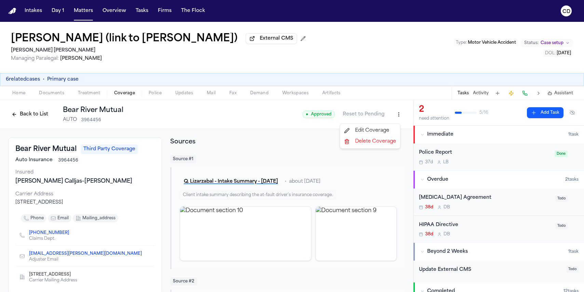
click at [395, 117] on html "Intakes Day 1 Matters Overview Tasks Firms The Flock CD Quirson Lizarzabal (lin…" at bounding box center [292, 146] width 584 height 292
click at [381, 129] on div "Edit Coverage" at bounding box center [369, 130] width 57 height 11
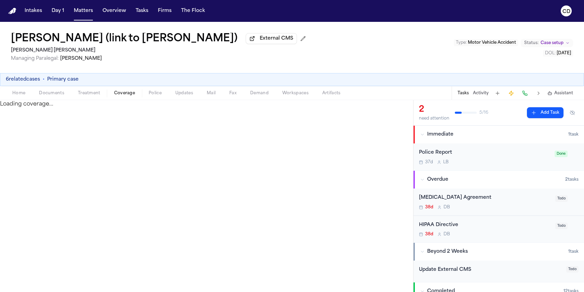
select select "**********"
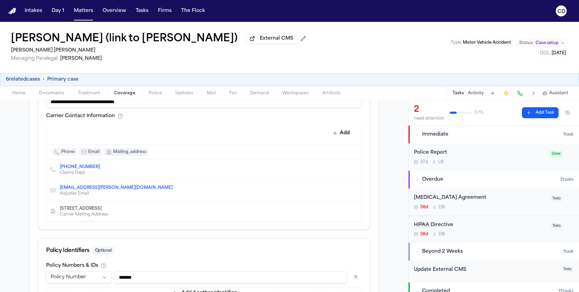
scroll to position [295, 0]
click at [352, 192] on icon "Delete contact" at bounding box center [352, 190] width 5 height 5
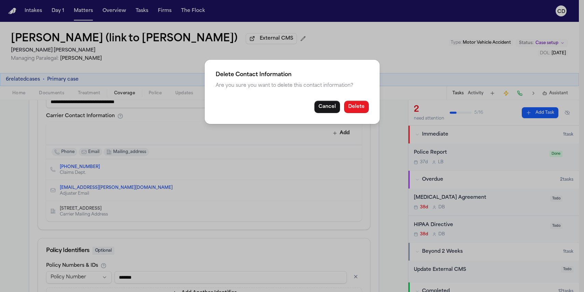
click at [352, 110] on button "Delete" at bounding box center [356, 107] width 25 height 12
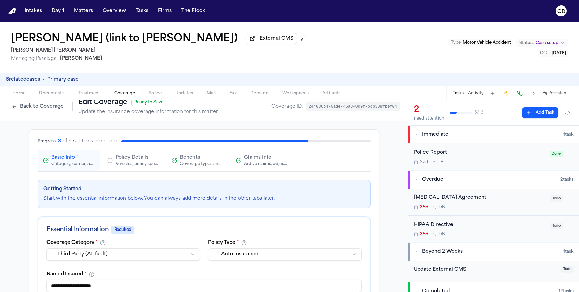
click at [258, 167] on div "Active claims, adjusters, and subrogation details" at bounding box center [266, 163] width 44 height 5
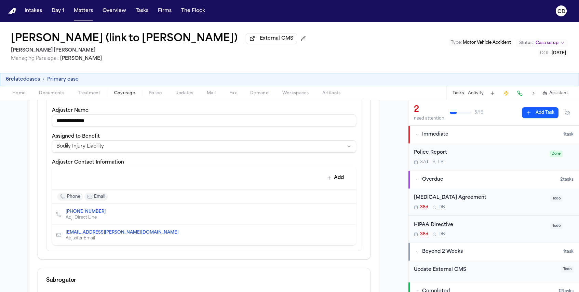
scroll to position [219, 0]
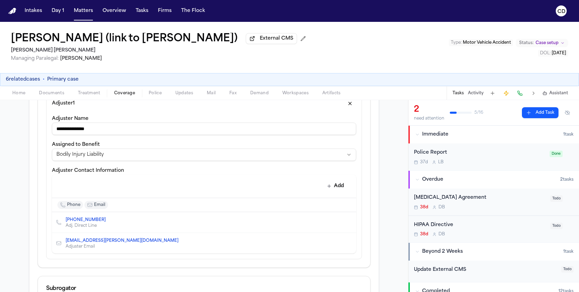
click at [275, 135] on input "**********" at bounding box center [204, 129] width 304 height 12
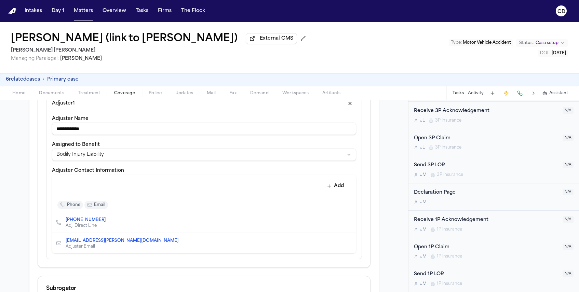
scroll to position [336, 0]
type input "**********"
click at [332, 222] on button "Edit contact" at bounding box center [337, 223] width 10 height 10
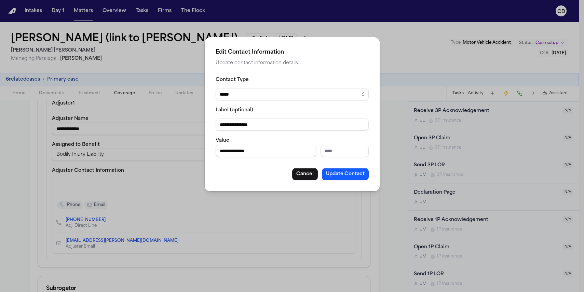
drag, startPoint x: 261, startPoint y: 151, endPoint x: 199, endPoint y: 151, distance: 61.8
click at [199, 151] on div "**********" at bounding box center [292, 146] width 584 height 292
type input "*"
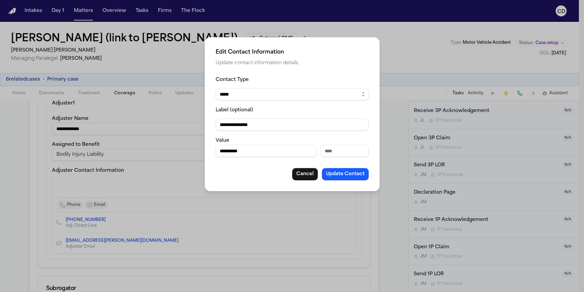
type input "**********"
click at [357, 173] on button "Update Contact" at bounding box center [345, 174] width 47 height 12
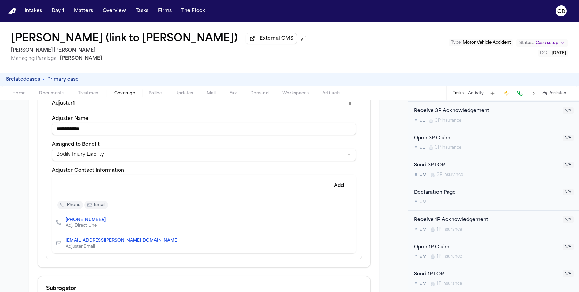
click at [338, 247] on button "Edit contact" at bounding box center [337, 243] width 10 height 10
select select "*****"
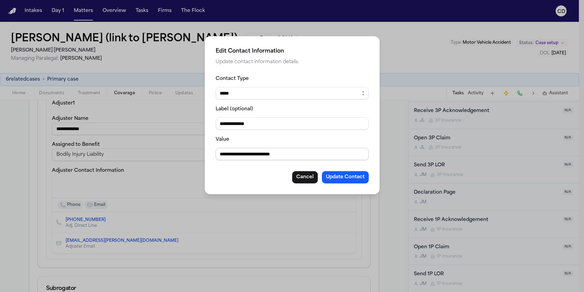
click at [318, 156] on input "**********" at bounding box center [292, 154] width 153 height 12
type input "**********"
click at [345, 178] on button "Update Contact" at bounding box center [345, 177] width 47 height 12
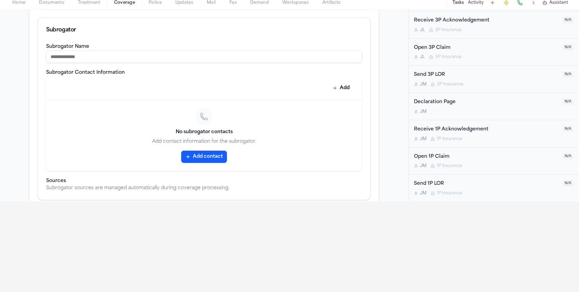
scroll to position [433, 0]
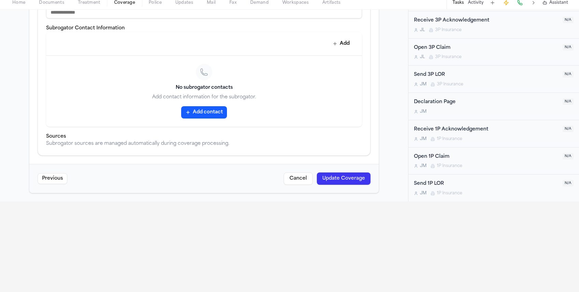
click at [348, 178] on button "Update Coverage" at bounding box center [344, 178] width 54 height 12
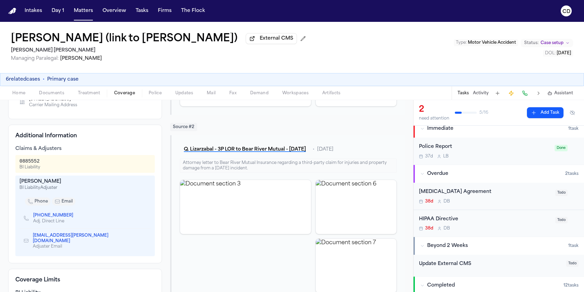
scroll to position [139, 0]
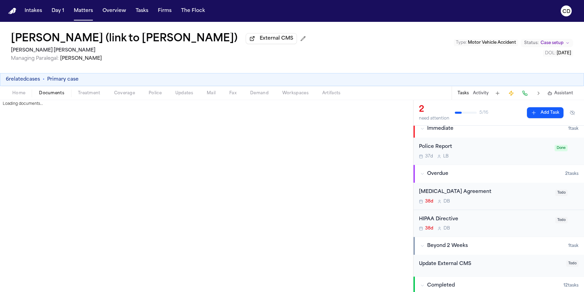
click at [59, 95] on span "Documents" at bounding box center [51, 93] width 25 height 5
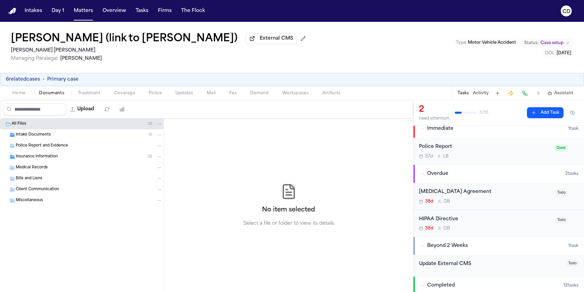
click at [86, 160] on div "Insurance Information ( 2 )" at bounding box center [89, 157] width 147 height 6
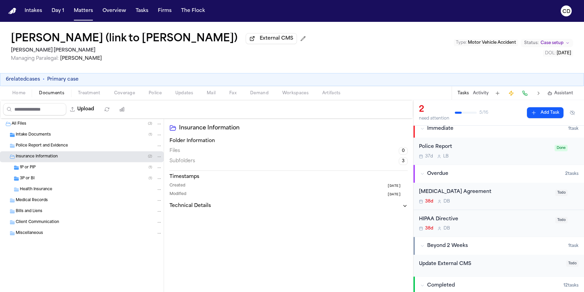
click at [90, 177] on div "3P or BI ( 1 )" at bounding box center [91, 179] width 142 height 6
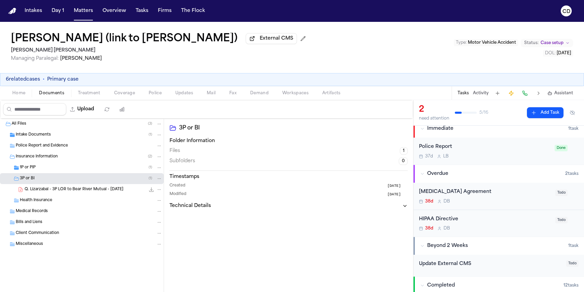
click at [152, 191] on icon "File: Q. Lizarzabal - 3P LOR to Bear River Mutual - 10.9.25" at bounding box center [151, 190] width 4 height 4
click at [160, 191] on icon "File: Q. Lizarzabal - 3P LOR to Bear River Mutual - 10.9.25" at bounding box center [159, 189] width 5 height 5
click at [155, 192] on div "File: Q. Lizarzabal - 3P LOR to Bear River Mutual - 10.9.25" at bounding box center [155, 189] width 14 height 7
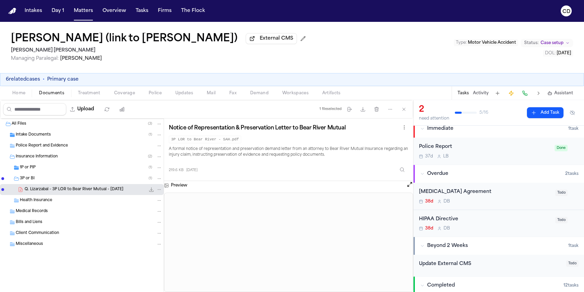
click at [150, 192] on icon "File: Q. Lizarzabal - 3P LOR to Bear River Mutual - 10.9.25" at bounding box center [151, 189] width 5 height 5
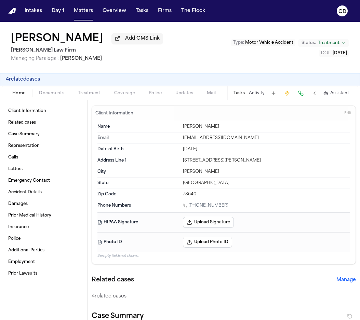
click at [239, 95] on button "Tasks" at bounding box center [238, 93] width 11 height 5
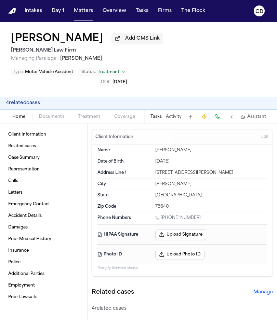
click at [174, 118] on button "Activity" at bounding box center [174, 116] width 16 height 5
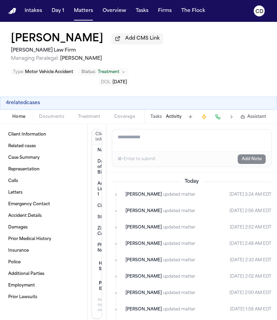
click at [156, 120] on button "Tasks" at bounding box center [155, 116] width 11 height 5
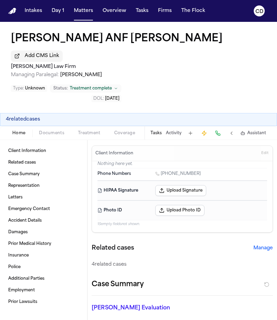
click at [162, 126] on div "Tasks Activity Assistant" at bounding box center [207, 132] width 127 height 13
click at [157, 130] on button "Tasks" at bounding box center [155, 132] width 11 height 5
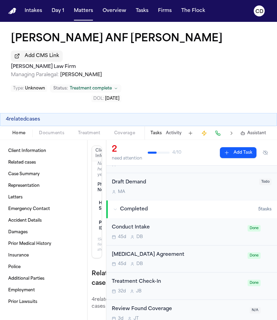
scroll to position [169, 0]
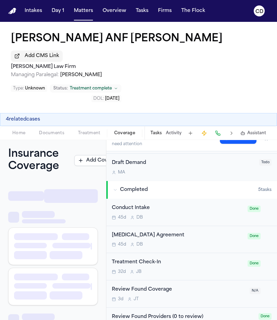
click at [118, 130] on span "Coverage" at bounding box center [124, 132] width 21 height 5
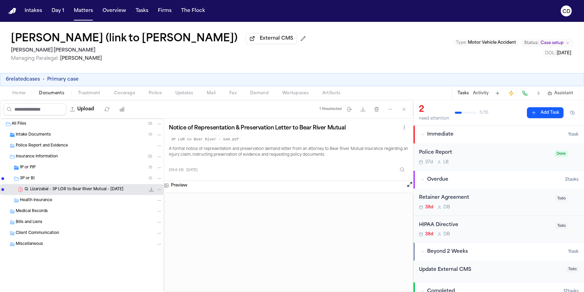
scroll to position [6, 0]
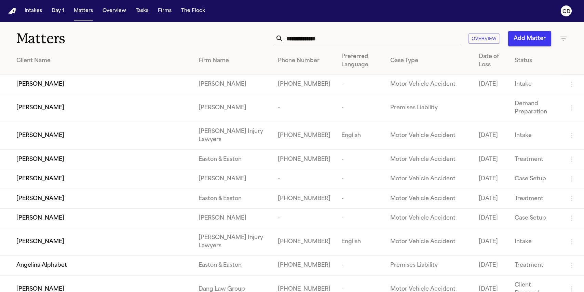
click at [321, 37] on input "text" at bounding box center [371, 38] width 176 height 15
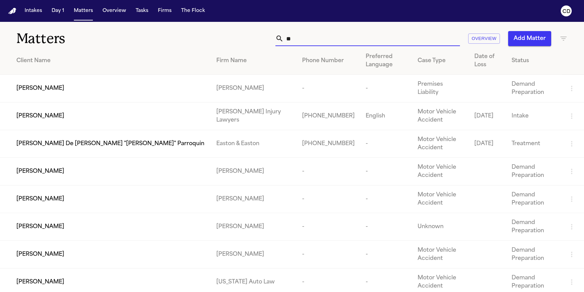
type input "*"
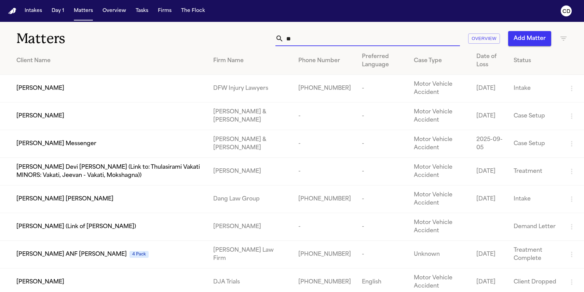
type input "*"
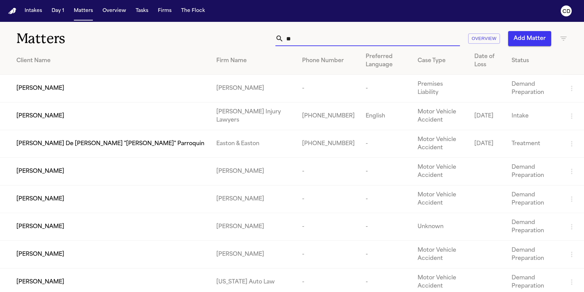
type input "*"
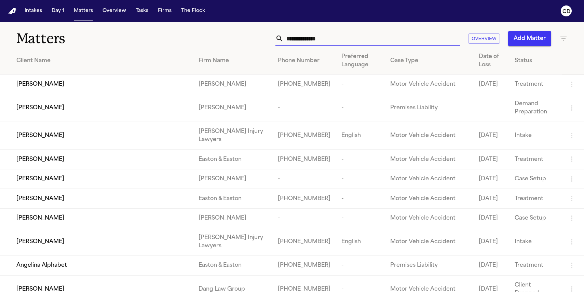
type input "*"
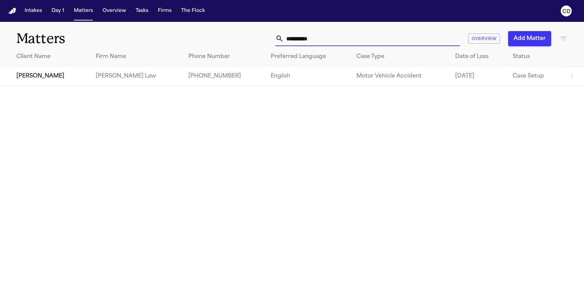
type input "**********"
click at [41, 74] on span "[PERSON_NAME]" at bounding box center [40, 76] width 48 height 8
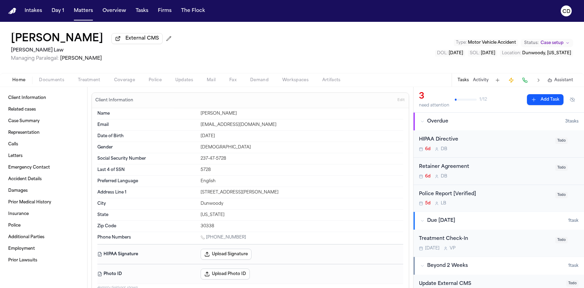
click at [124, 86] on div "Home Documents Treatment Coverage Police Updates Mail Fax Demand Workspaces Art…" at bounding box center [292, 80] width 584 height 14
click at [123, 84] on span "button" at bounding box center [124, 84] width 29 height 1
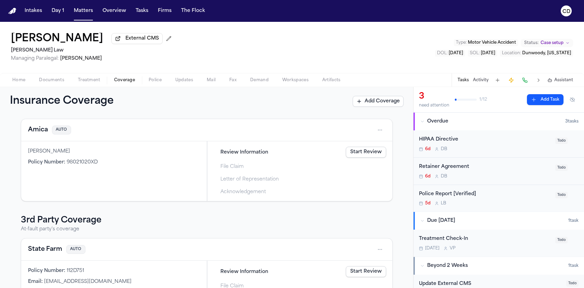
scroll to position [71, 0]
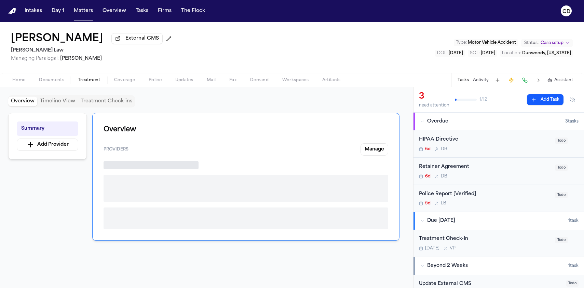
click at [101, 84] on span "button" at bounding box center [89, 84] width 31 height 1
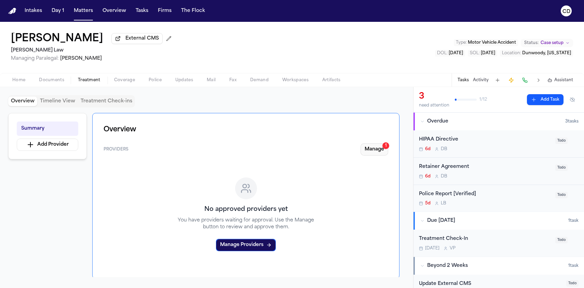
click at [379, 152] on button "Manage 1" at bounding box center [374, 149] width 28 height 12
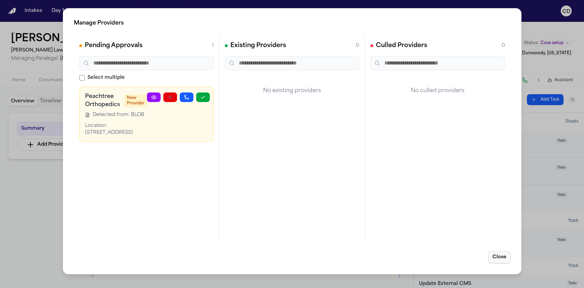
click at [495, 257] on button "Close" at bounding box center [499, 257] width 22 height 12
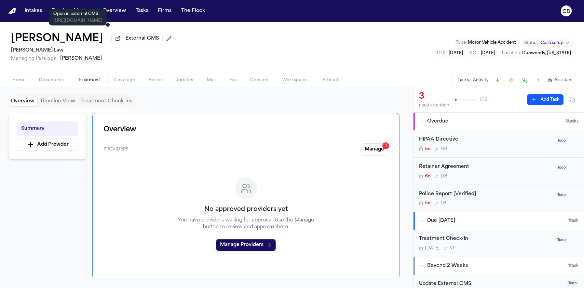
click at [125, 40] on span "External CMS" at bounding box center [141, 38] width 33 height 7
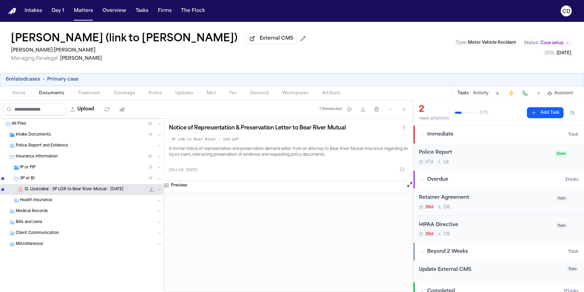
scroll to position [6, 0]
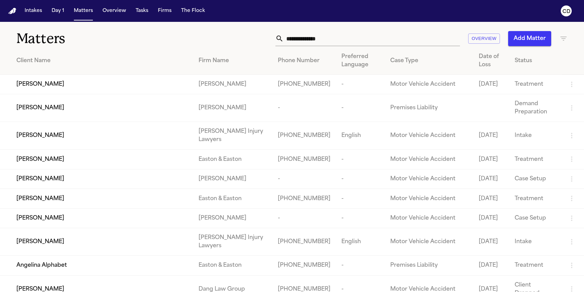
click at [304, 46] on input "text" at bounding box center [371, 38] width 176 height 15
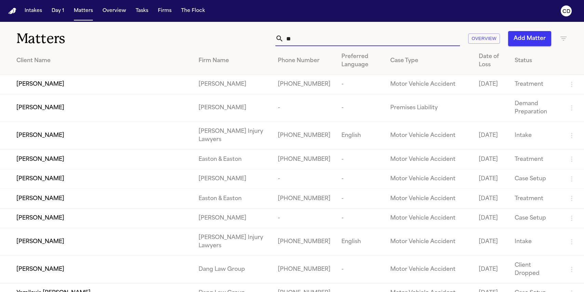
type input "*"
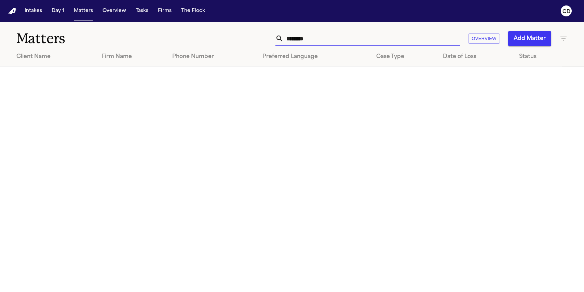
click at [318, 38] on input "********" at bounding box center [371, 38] width 176 height 15
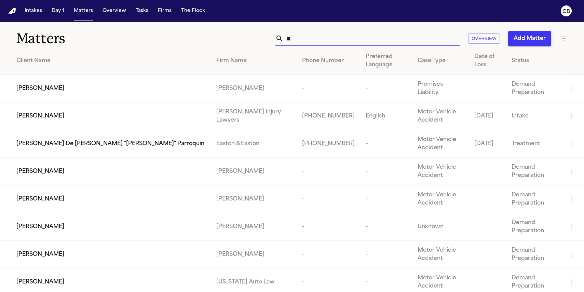
type input "*"
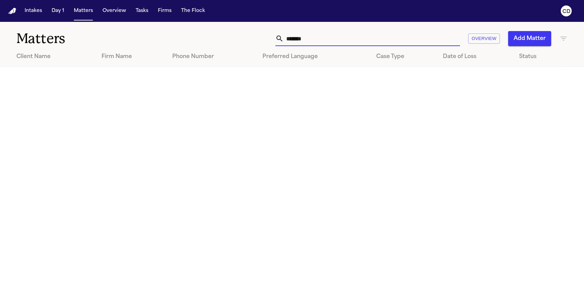
type input "********"
click at [314, 38] on input "********" at bounding box center [371, 38] width 176 height 15
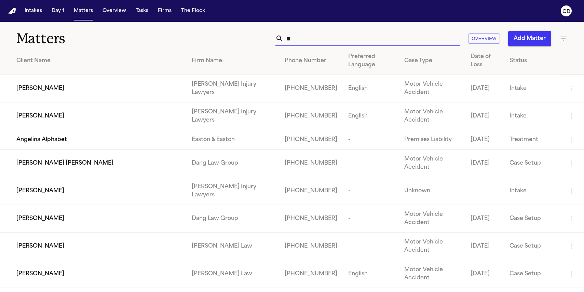
type input "*"
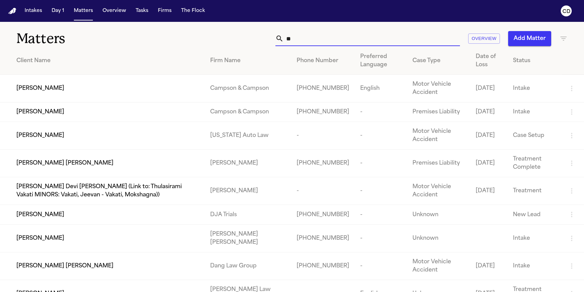
type input "*"
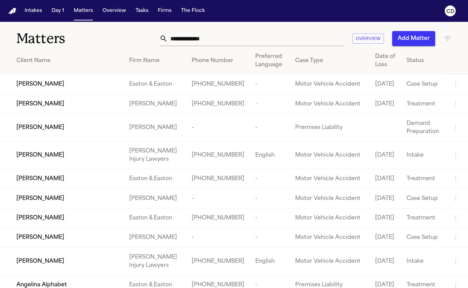
click at [319, 41] on input "text" at bounding box center [256, 38] width 176 height 15
click at [315, 41] on input "text" at bounding box center [256, 38] width 176 height 15
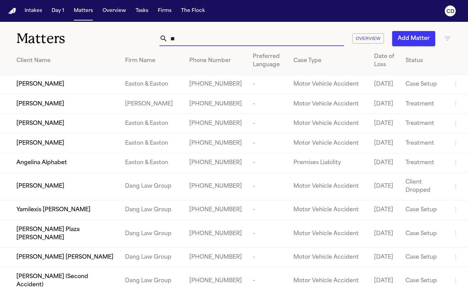
type input "*"
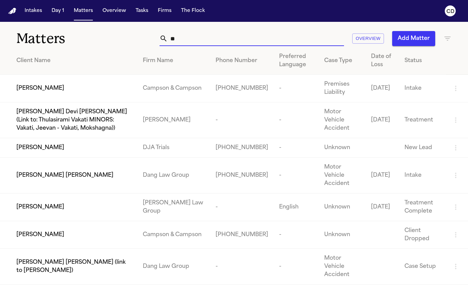
type input "*"
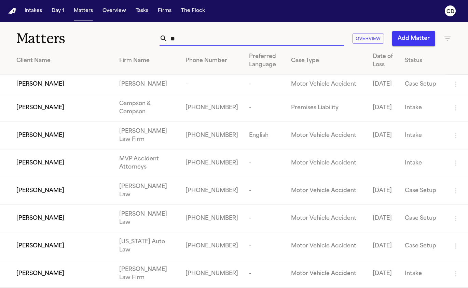
type input "*"
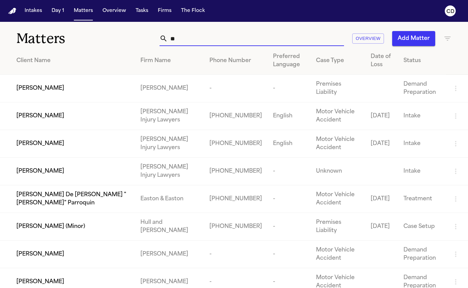
type input "*"
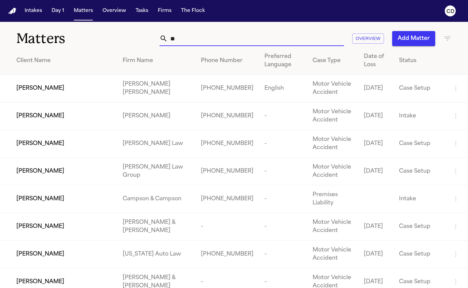
type input "*"
